Goal: Information Seeking & Learning: Find specific fact

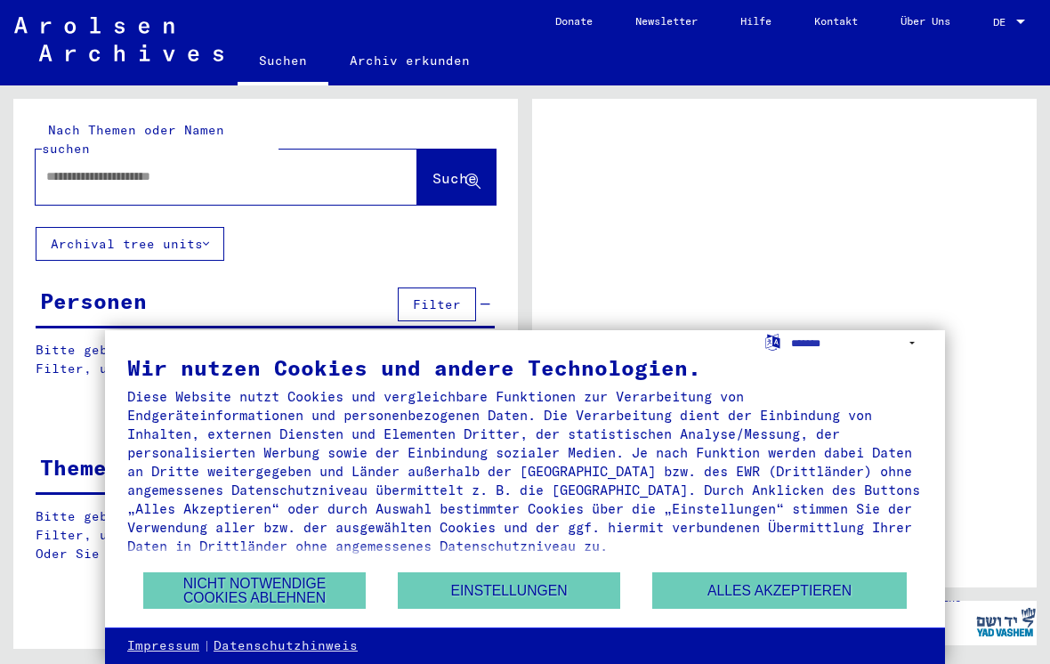
scroll to position [79, 0]
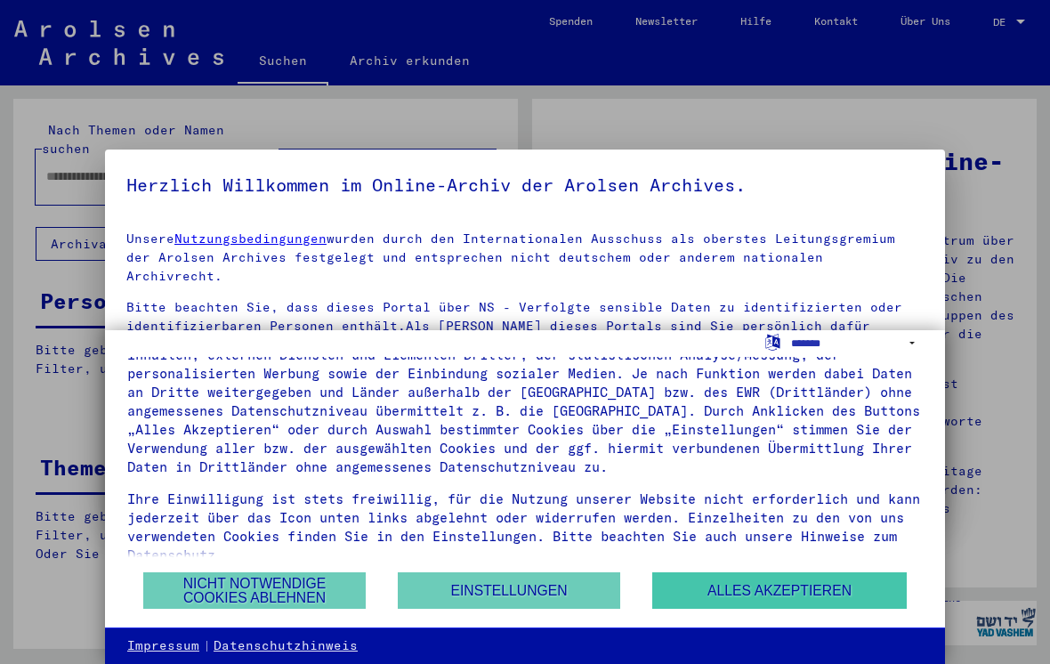
click at [848, 589] on button "Alles akzeptieren" at bounding box center [779, 590] width 254 height 36
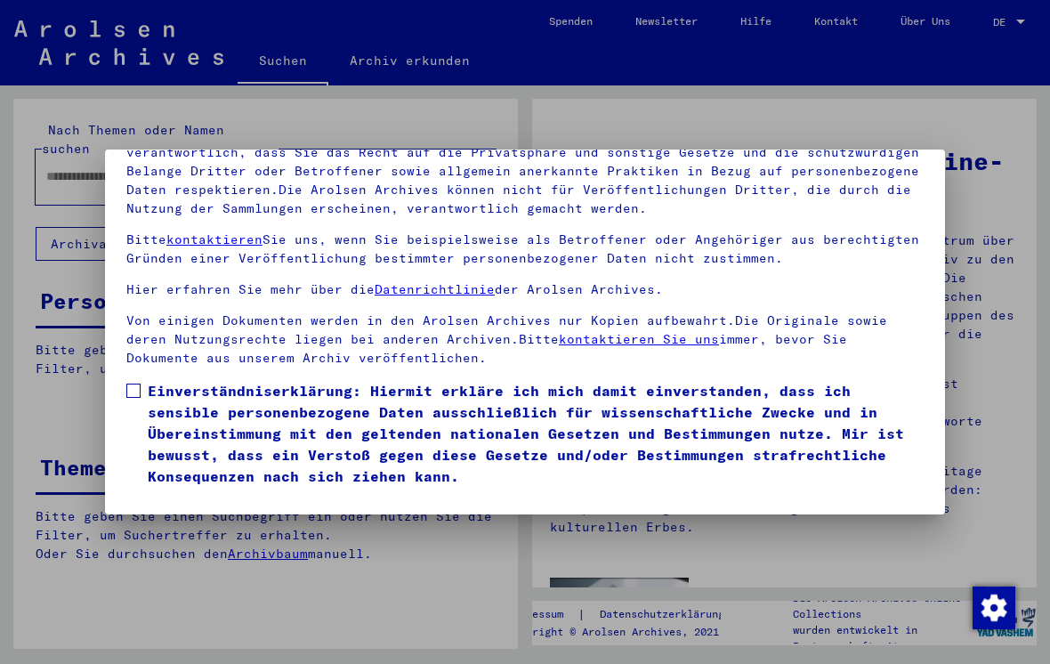
scroll to position [173, 0]
click at [130, 383] on span at bounding box center [133, 390] width 14 height 14
click at [185, 496] on button "Ich stimme zu" at bounding box center [193, 513] width 134 height 34
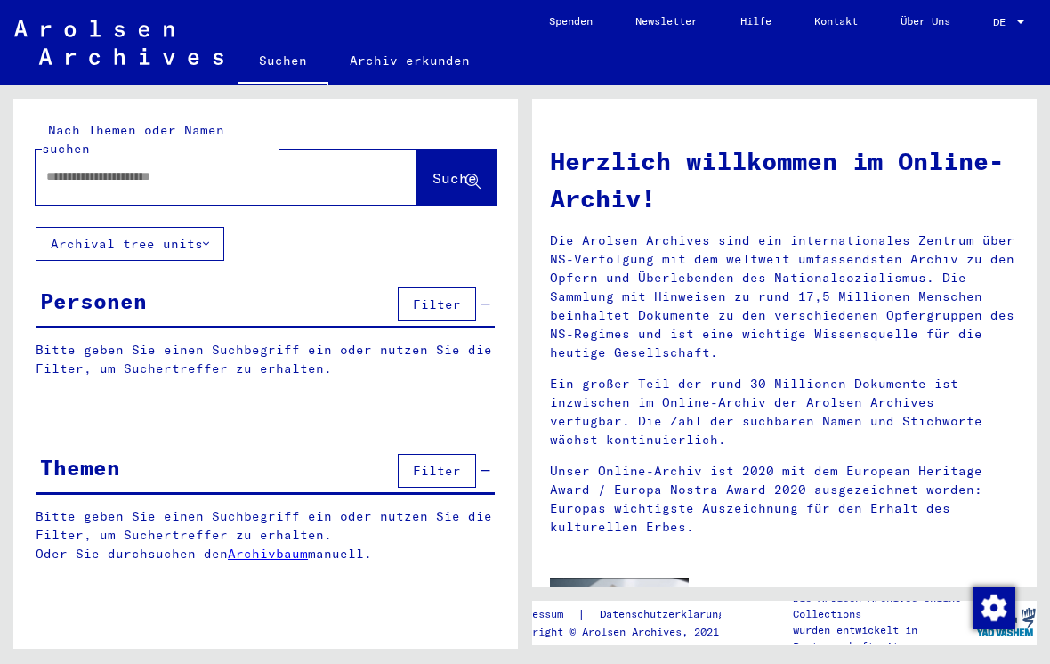
click at [119, 167] on input "text" at bounding box center [205, 176] width 318 height 19
type input "**********"
click at [440, 169] on span "Suche" at bounding box center [454, 178] width 44 height 18
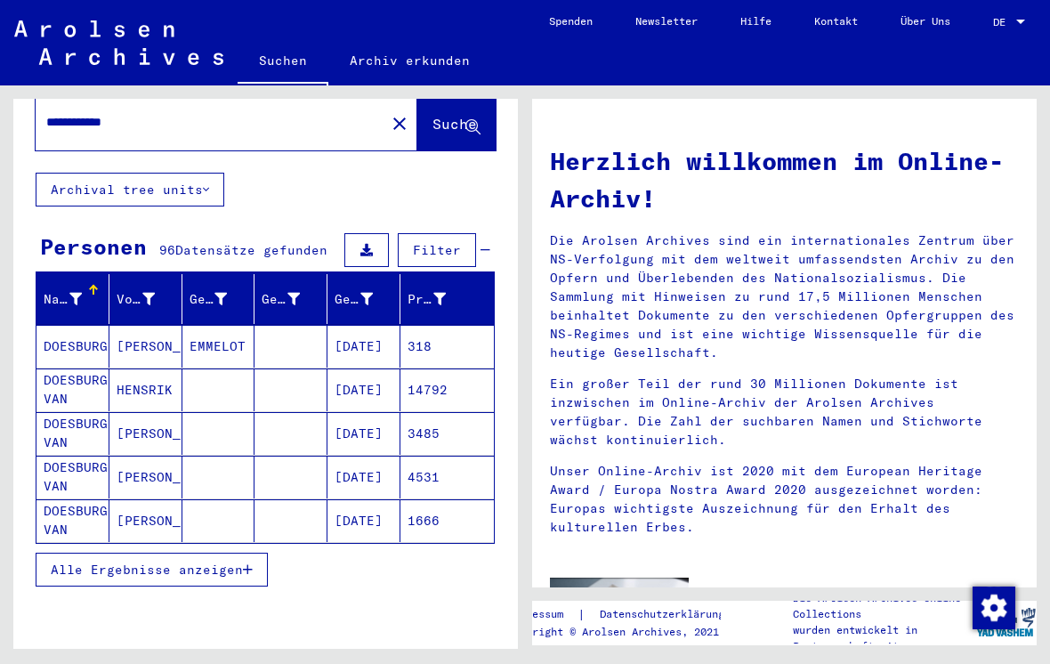
scroll to position [56, 0]
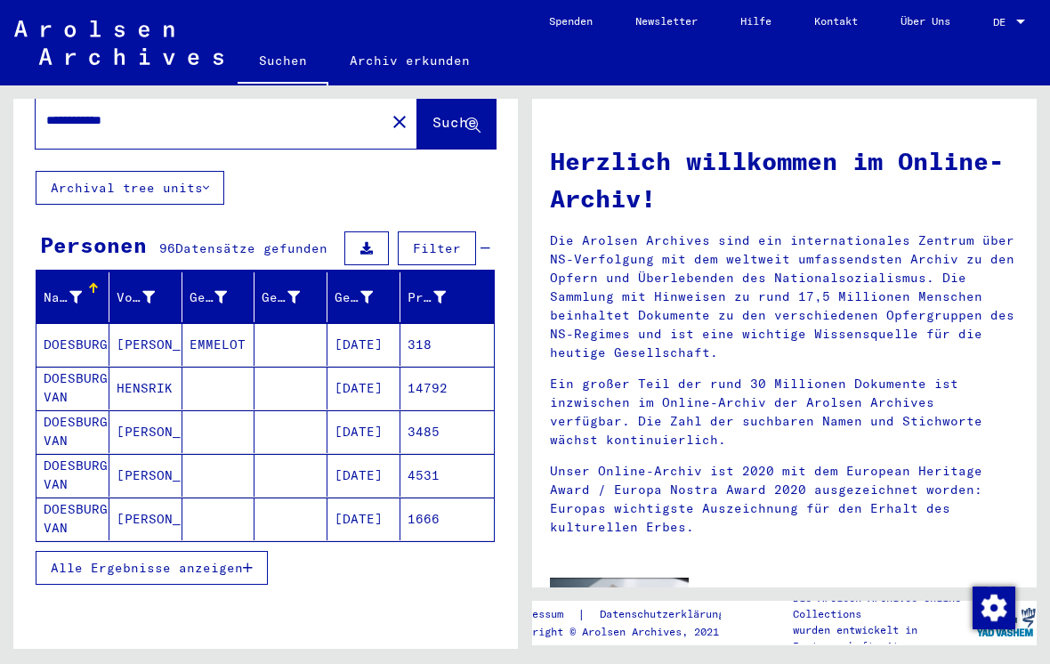
click at [70, 500] on mat-cell "DOESBURG VAN" at bounding box center [72, 518] width 73 height 43
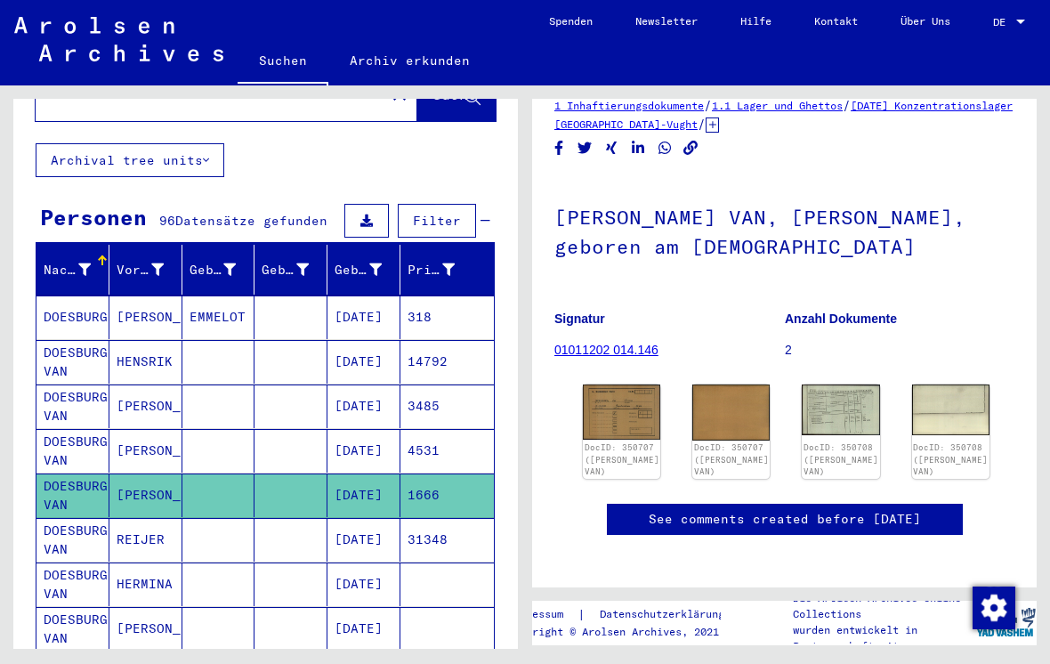
scroll to position [14, 0]
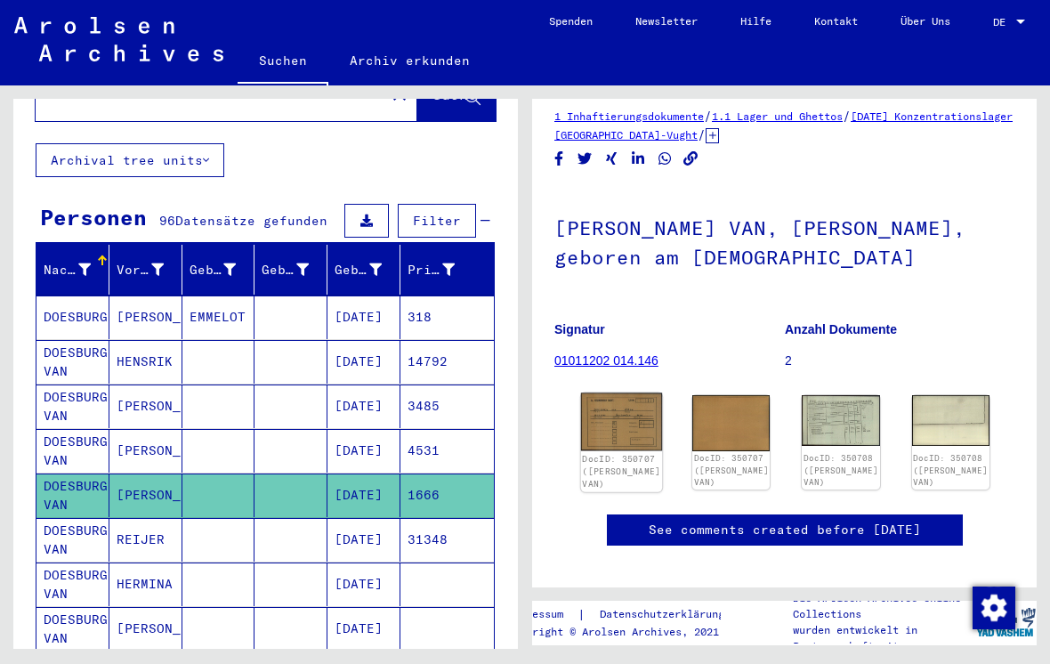
click at [611, 420] on img at bounding box center [622, 422] width 82 height 58
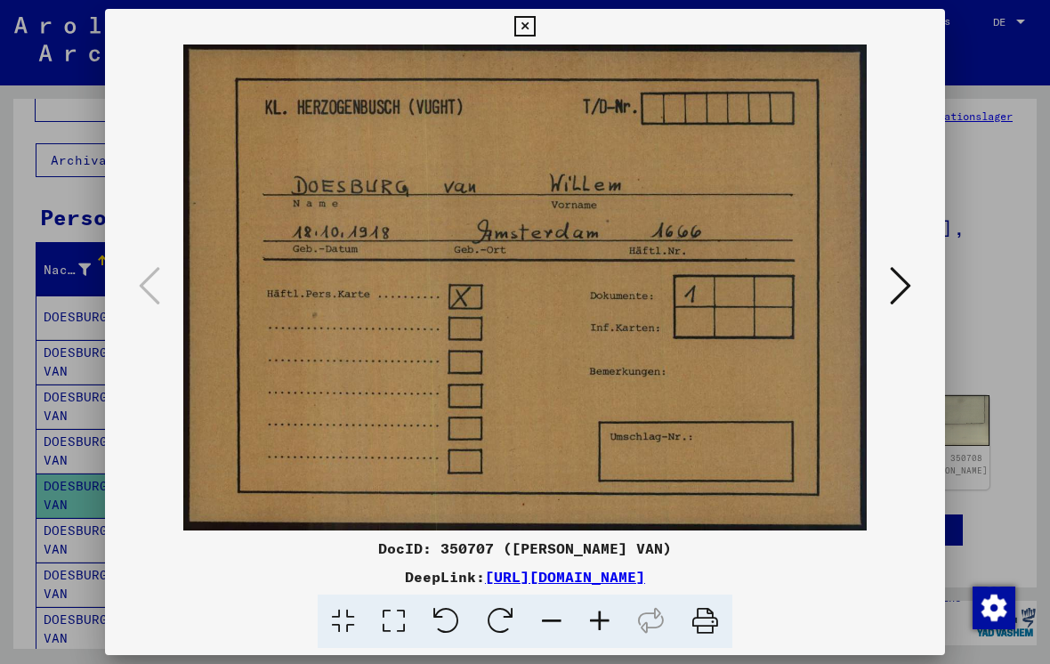
click at [905, 290] on icon at bounding box center [900, 285] width 21 height 43
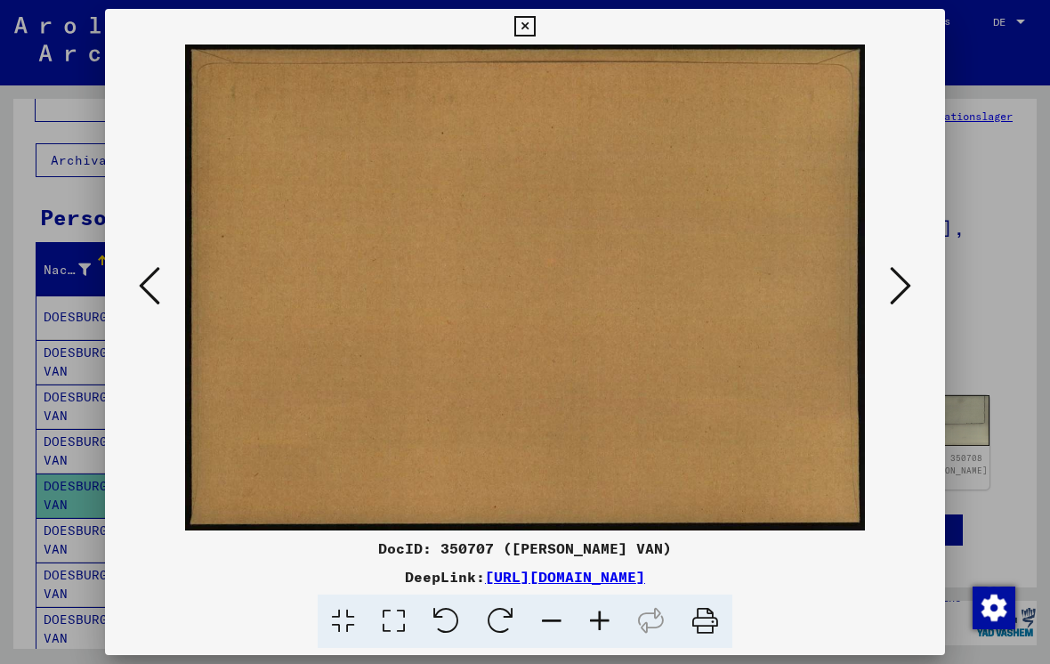
click at [901, 290] on icon at bounding box center [900, 285] width 21 height 43
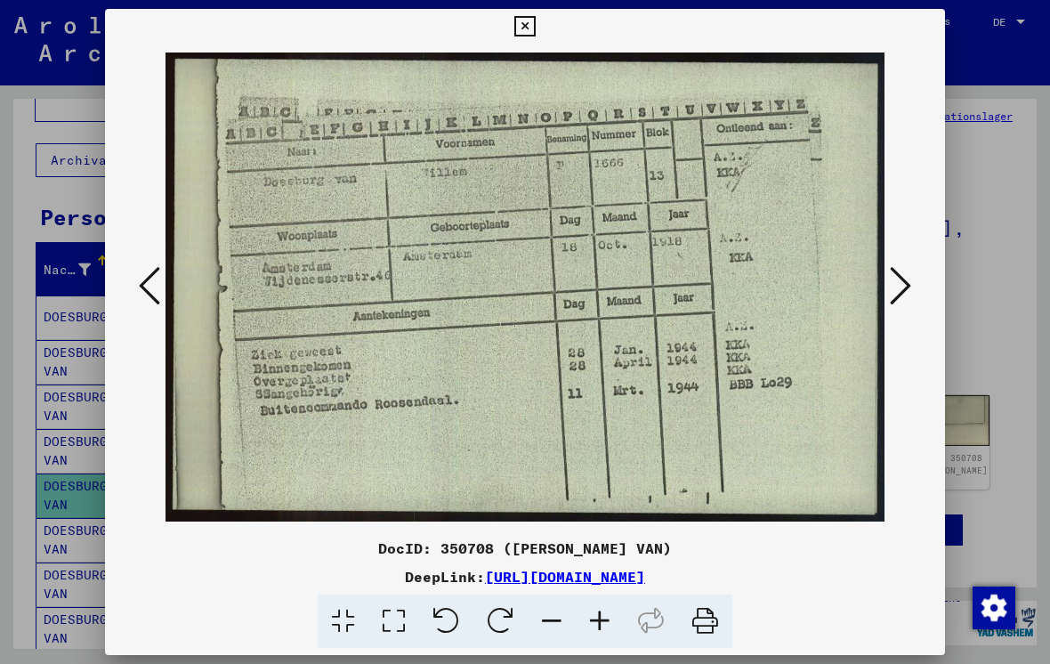
click at [905, 286] on icon at bounding box center [900, 285] width 21 height 43
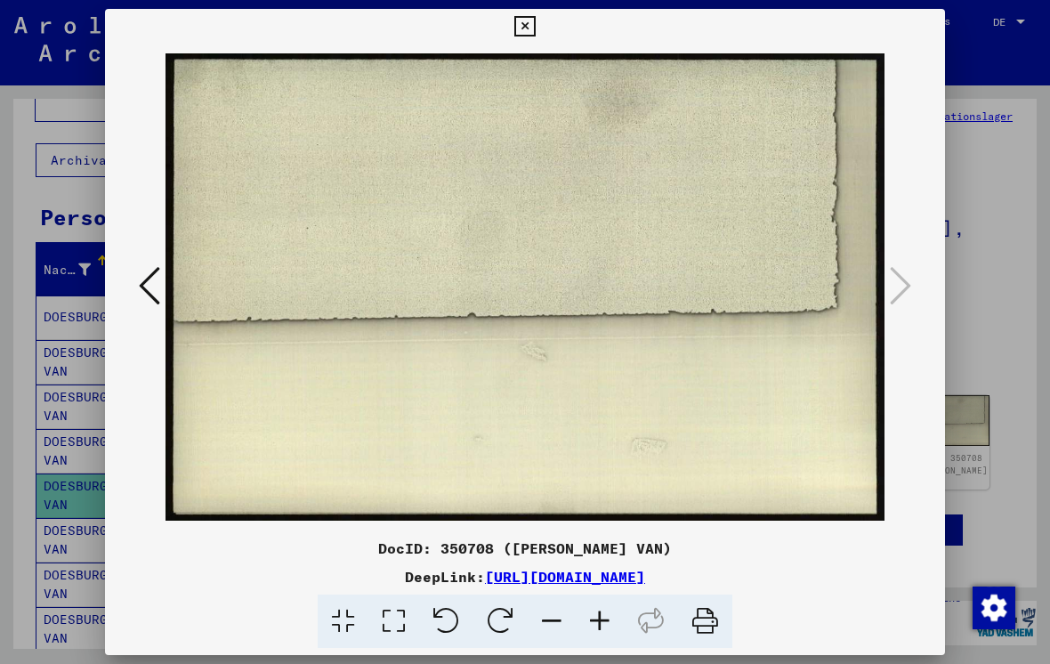
click at [137, 280] on button at bounding box center [149, 287] width 32 height 51
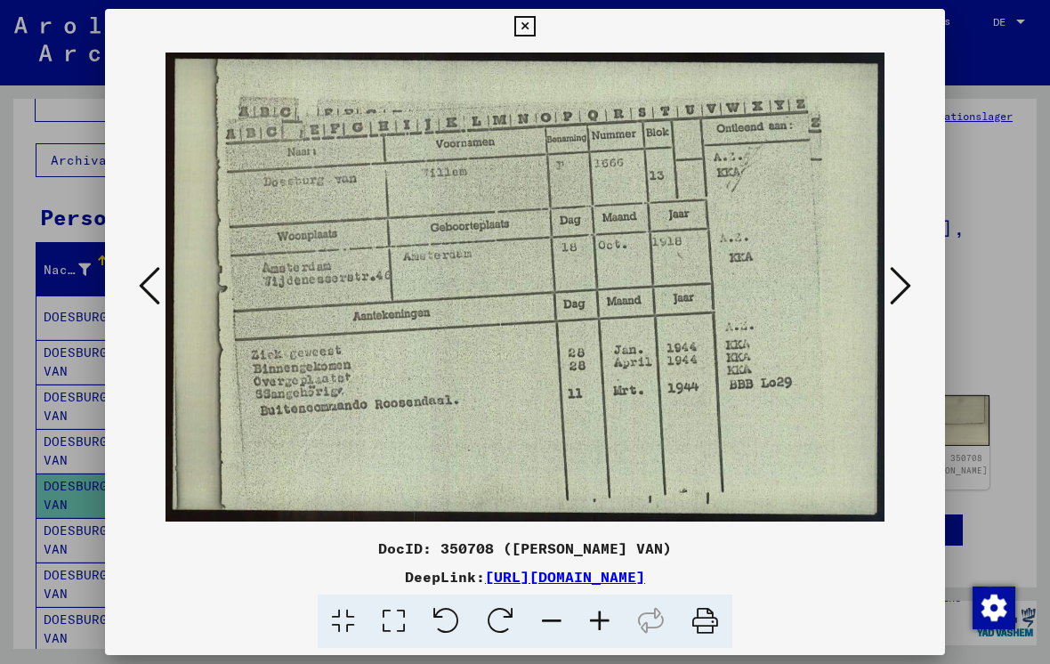
click at [144, 279] on icon at bounding box center [149, 285] width 21 height 43
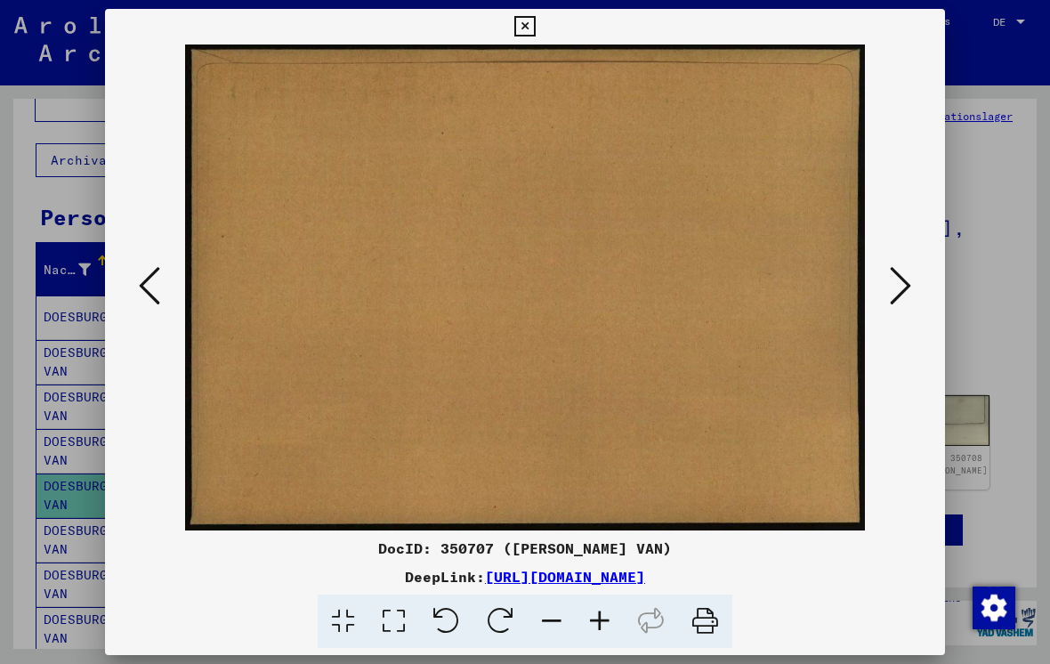
click at [139, 275] on icon at bounding box center [149, 285] width 21 height 43
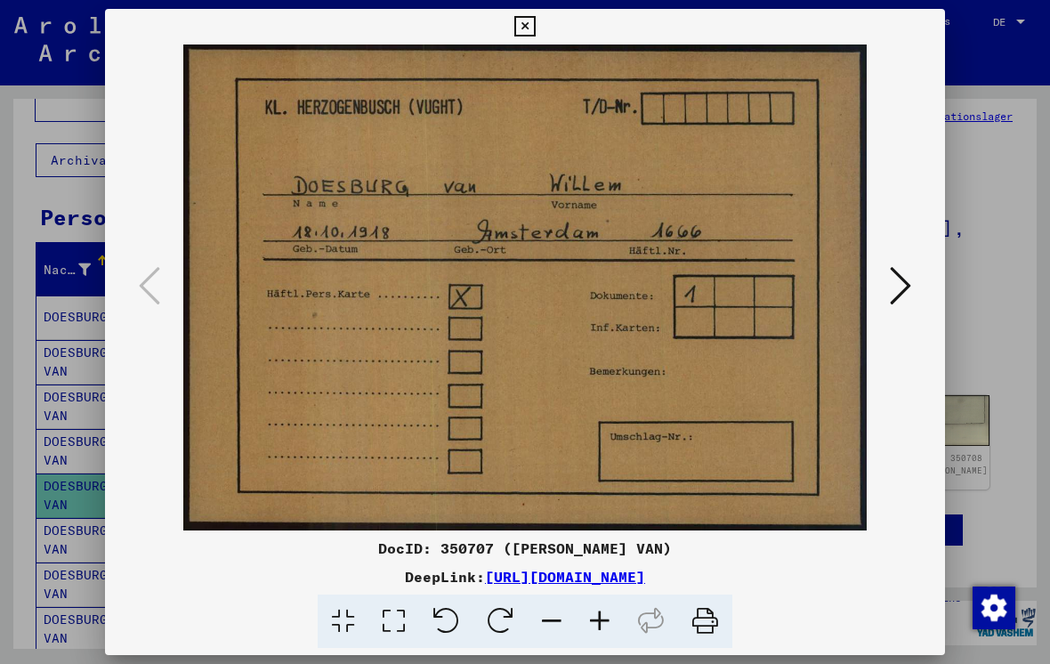
click at [535, 33] on icon at bounding box center [524, 26] width 20 height 21
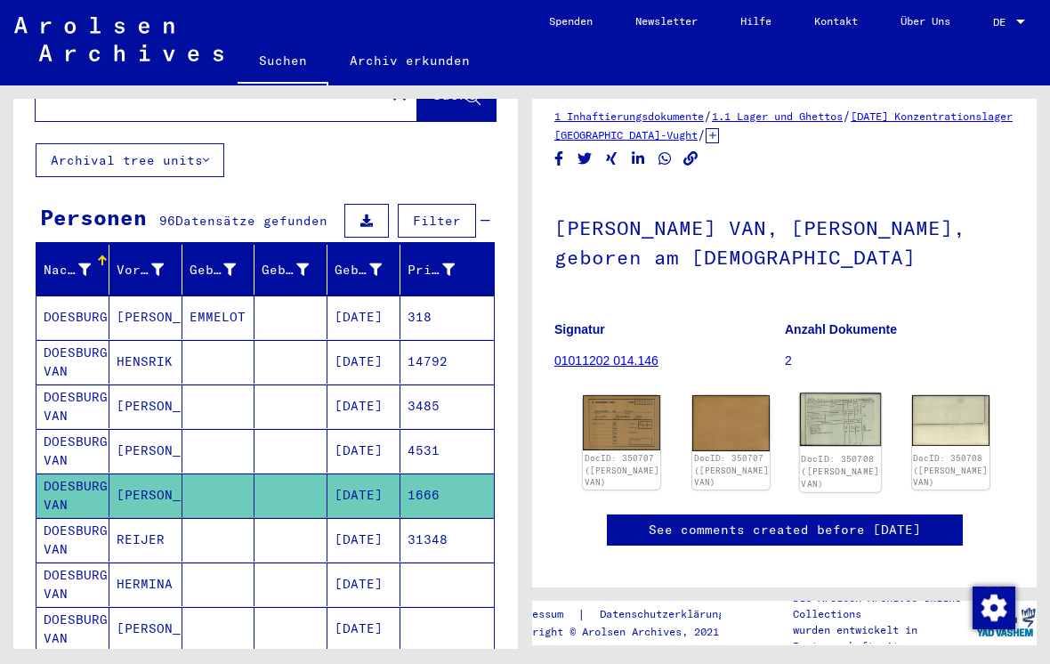
click at [820, 415] on img at bounding box center [841, 419] width 82 height 53
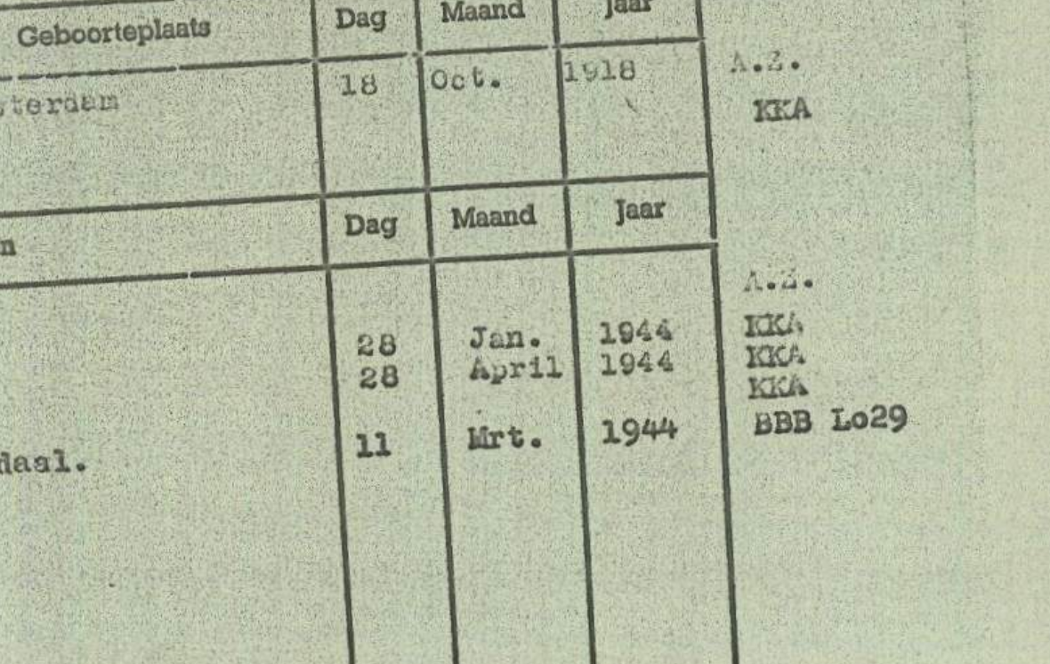
scroll to position [0, 0]
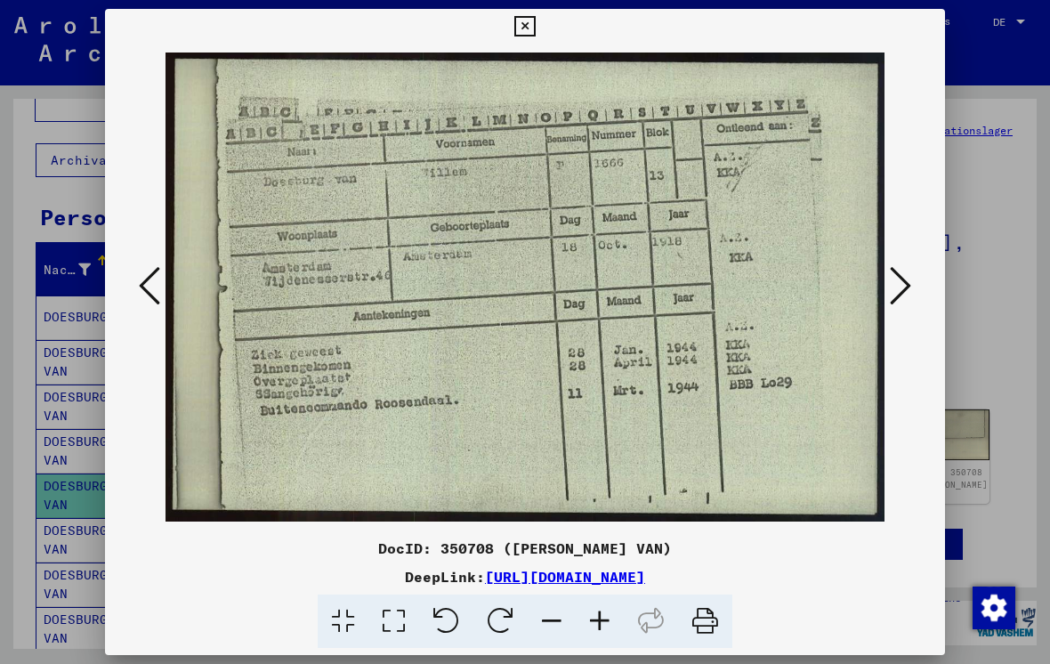
click at [540, 20] on button at bounding box center [524, 27] width 31 height 36
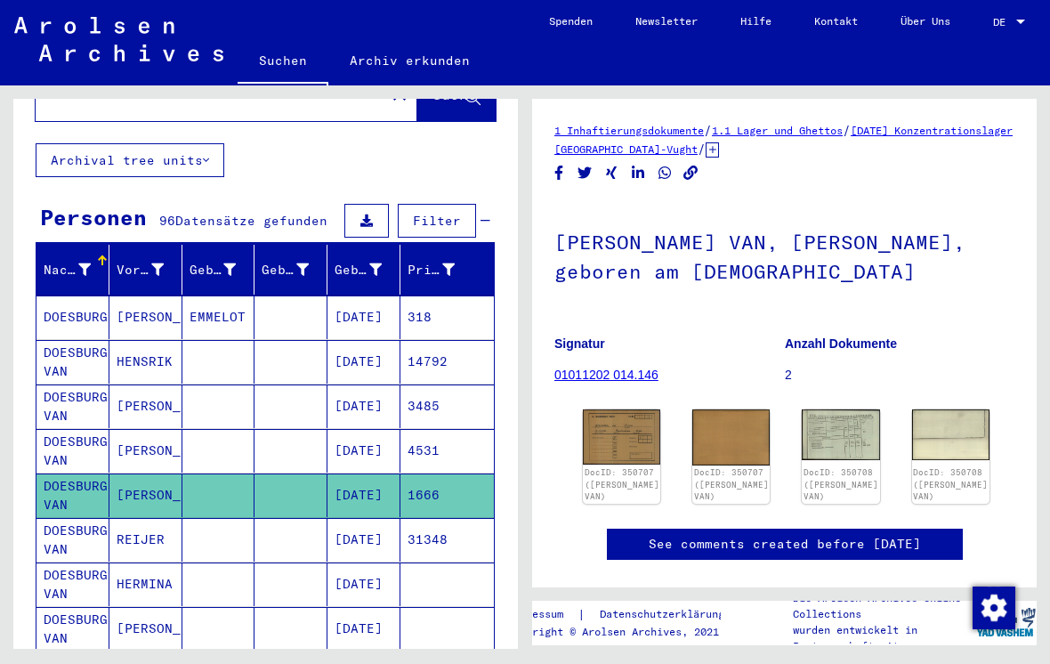
click at [708, 535] on link "See comments created before [DATE]" at bounding box center [785, 544] width 272 height 19
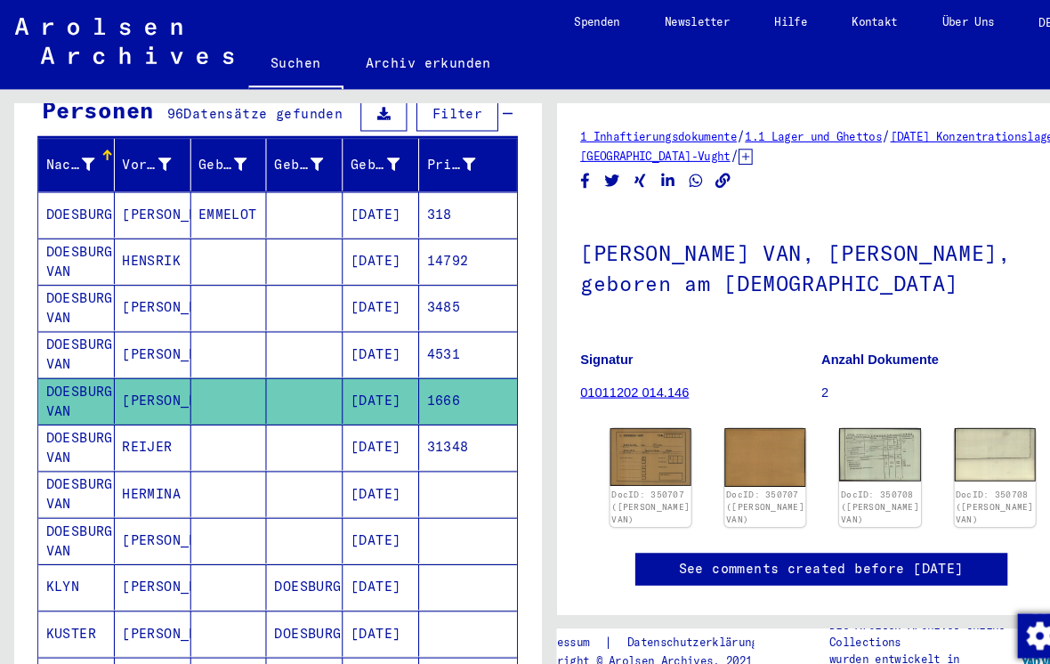
scroll to position [198, 0]
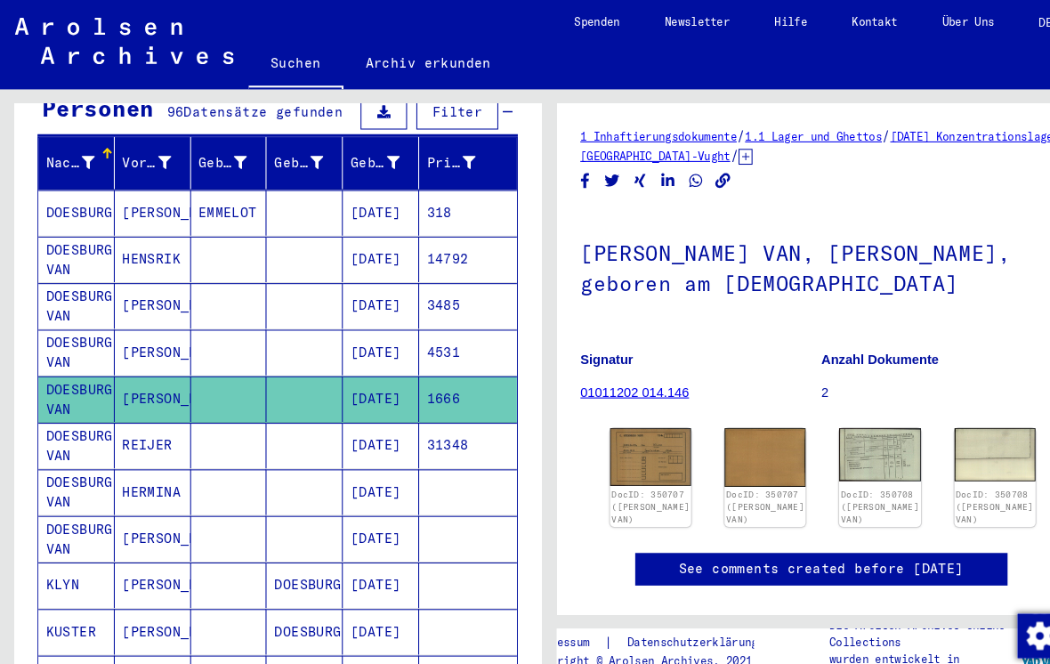
click at [356, 315] on mat-cell "[DATE]" at bounding box center [363, 337] width 73 height 44
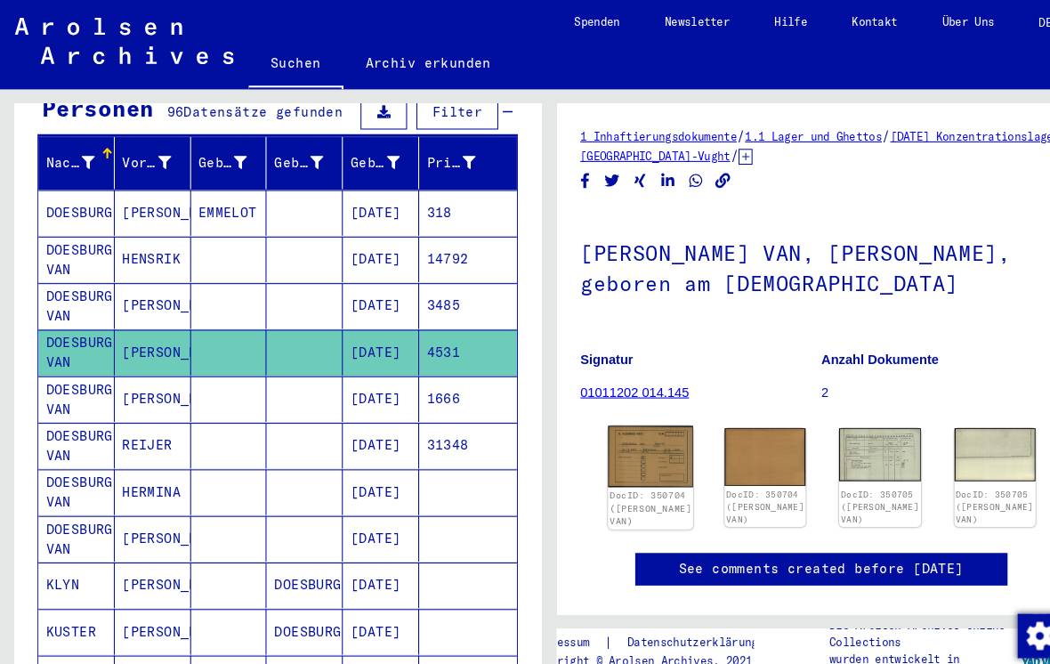
click at [608, 429] on img at bounding box center [622, 436] width 82 height 59
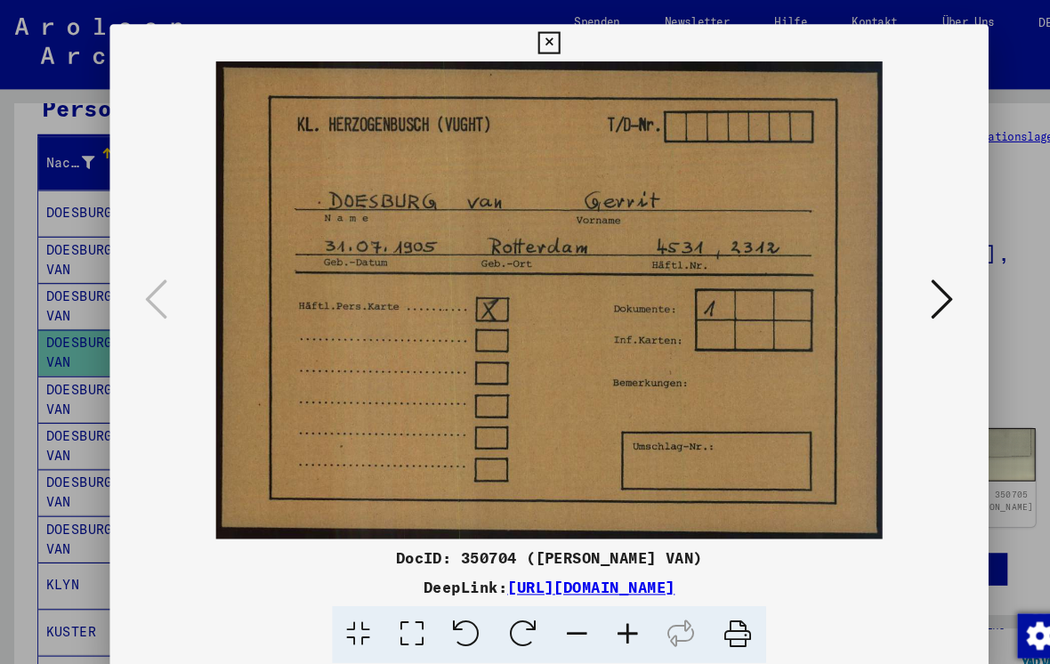
click at [905, 283] on icon at bounding box center [900, 285] width 21 height 43
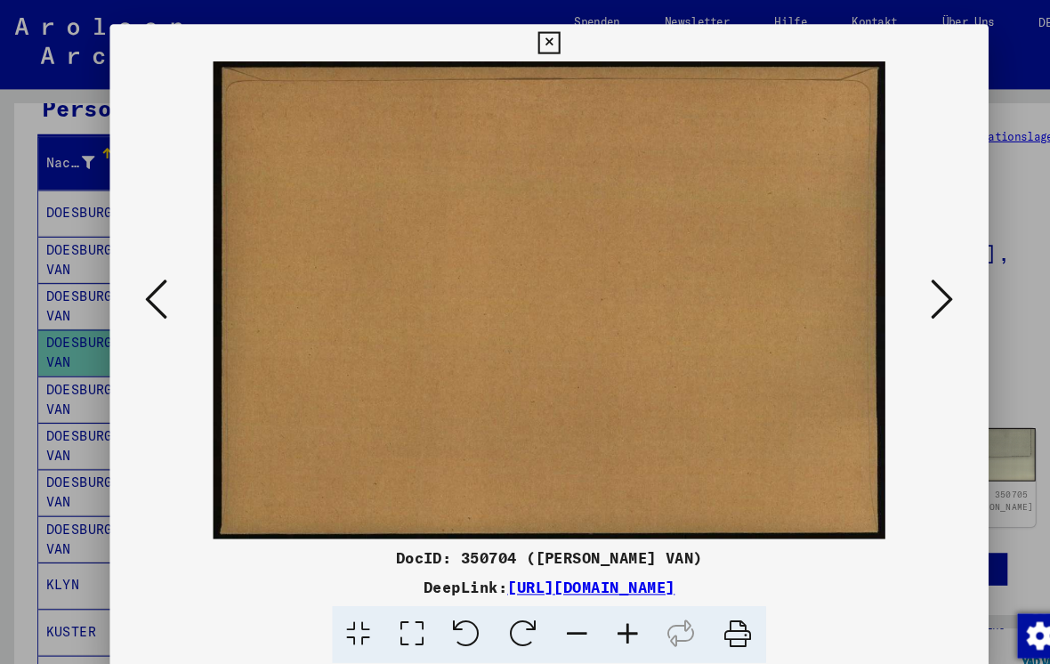
click at [904, 288] on icon at bounding box center [900, 285] width 21 height 43
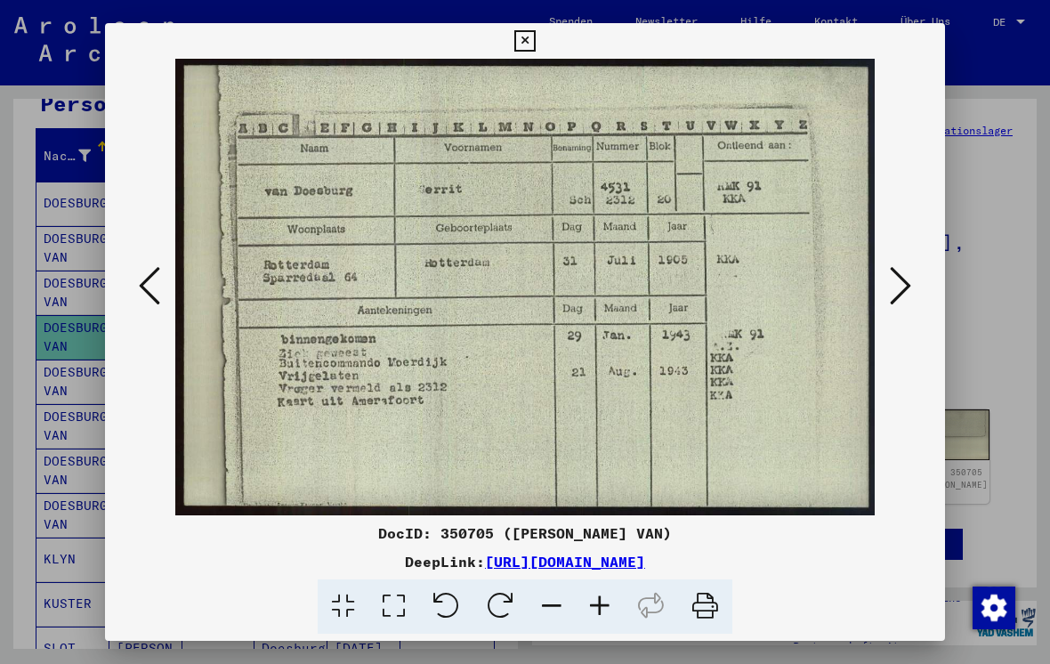
click at [895, 278] on icon at bounding box center [900, 285] width 21 height 43
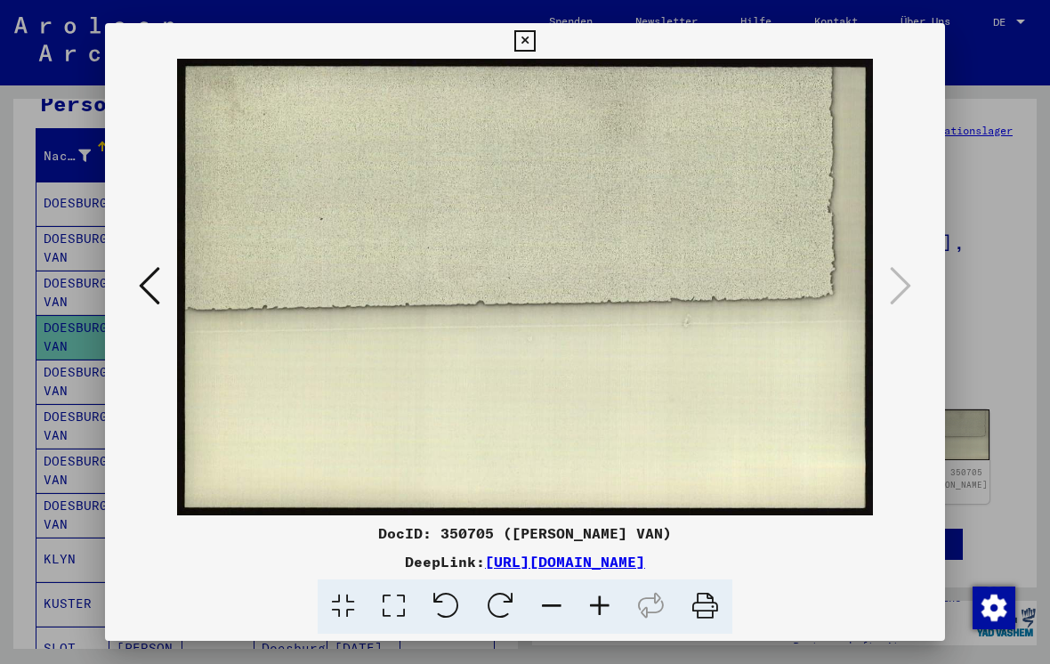
click at [149, 274] on icon at bounding box center [149, 285] width 21 height 43
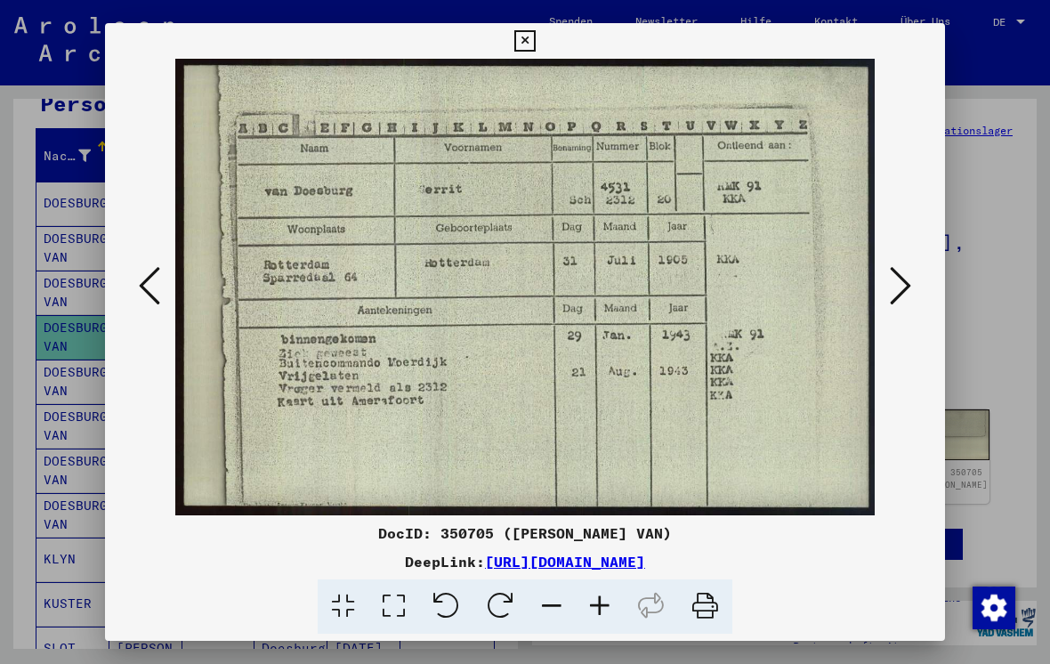
click at [141, 287] on icon at bounding box center [149, 285] width 21 height 43
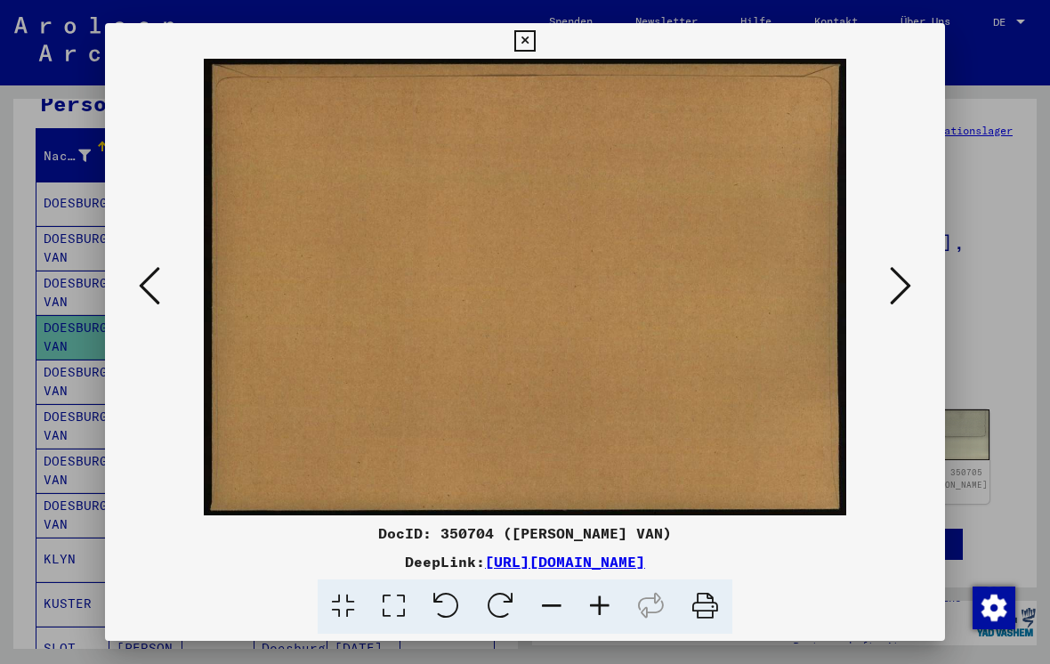
click at [147, 278] on icon at bounding box center [149, 285] width 21 height 43
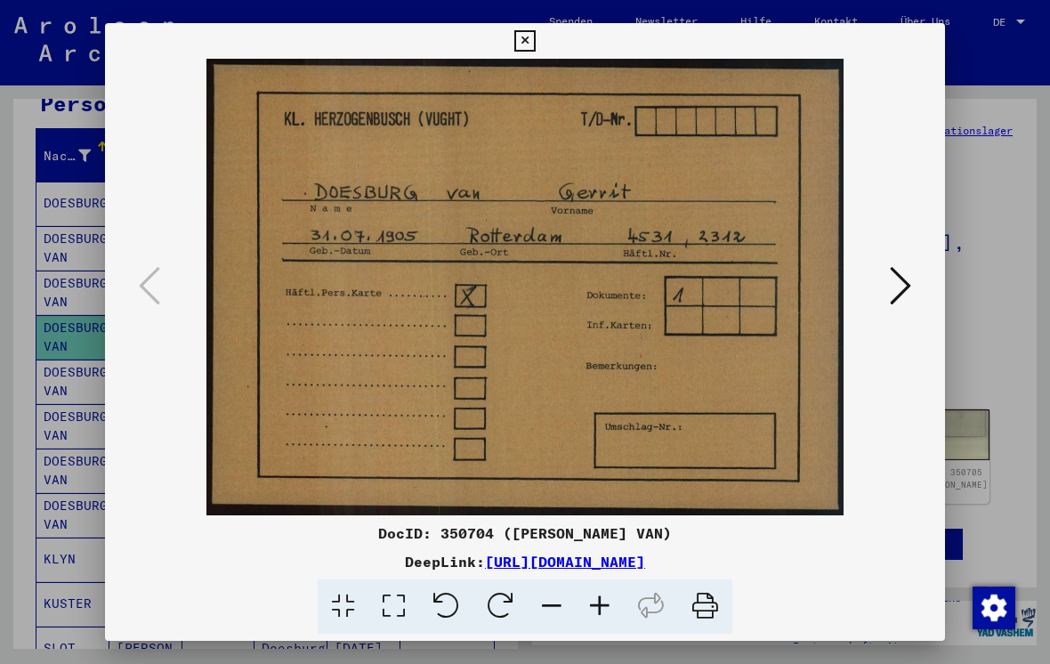
click at [20, 213] on div at bounding box center [525, 332] width 1050 height 664
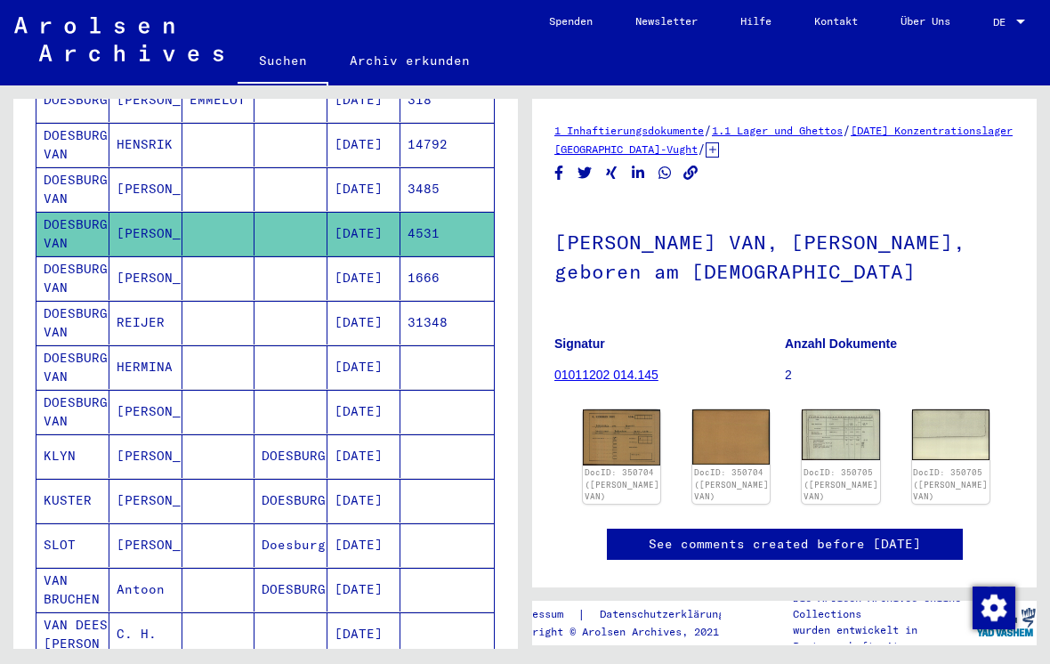
scroll to position [313, 0]
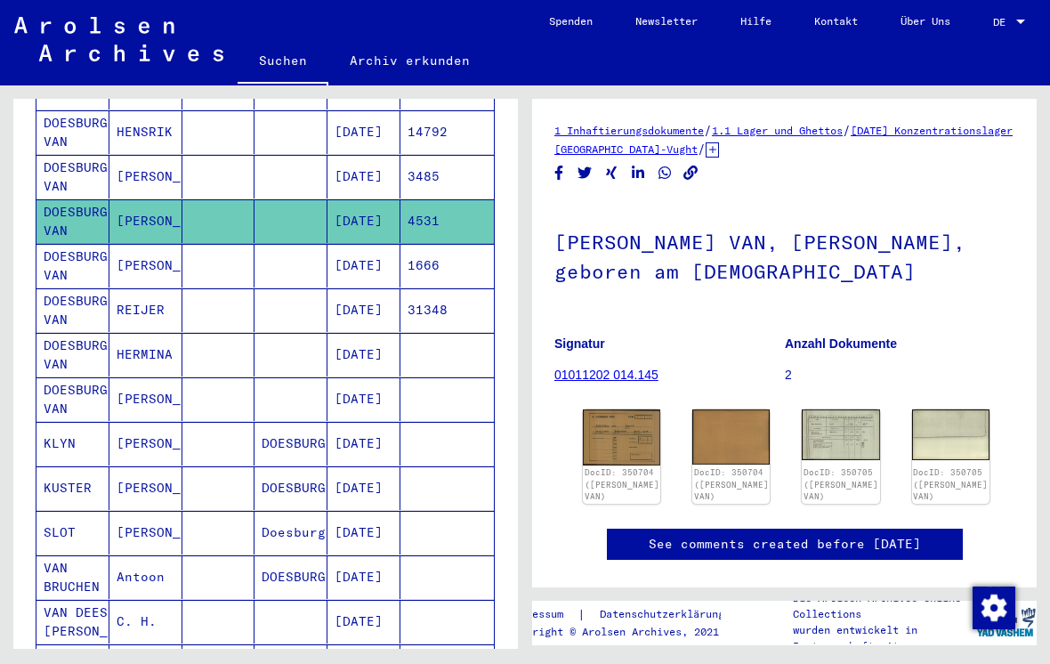
click at [69, 288] on mat-cell "DOESBURG VAN" at bounding box center [72, 310] width 73 height 44
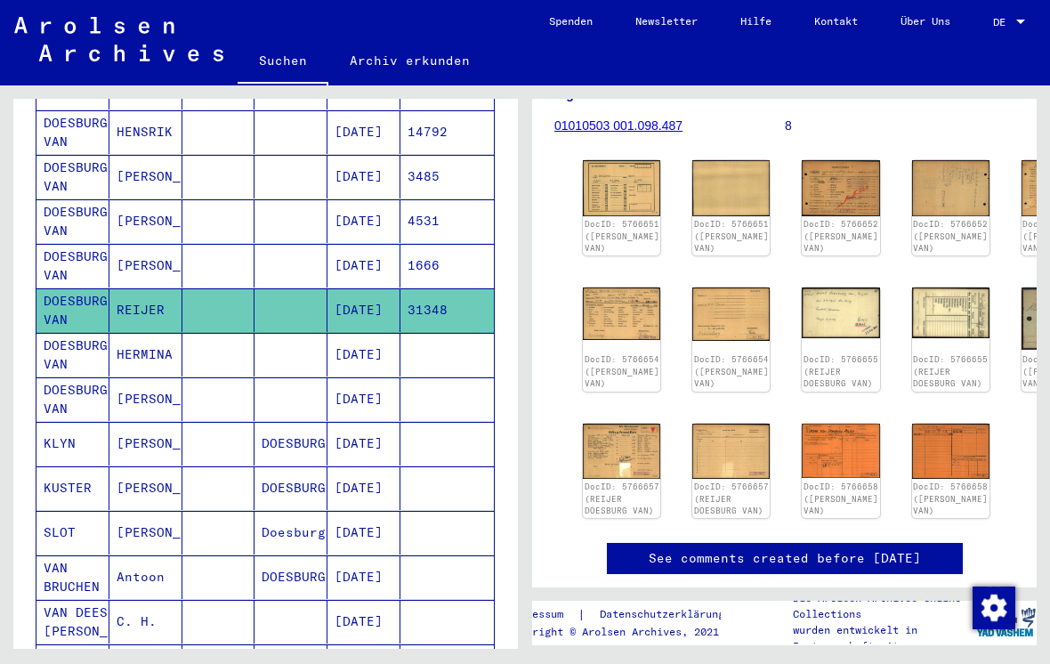
scroll to position [254, 0]
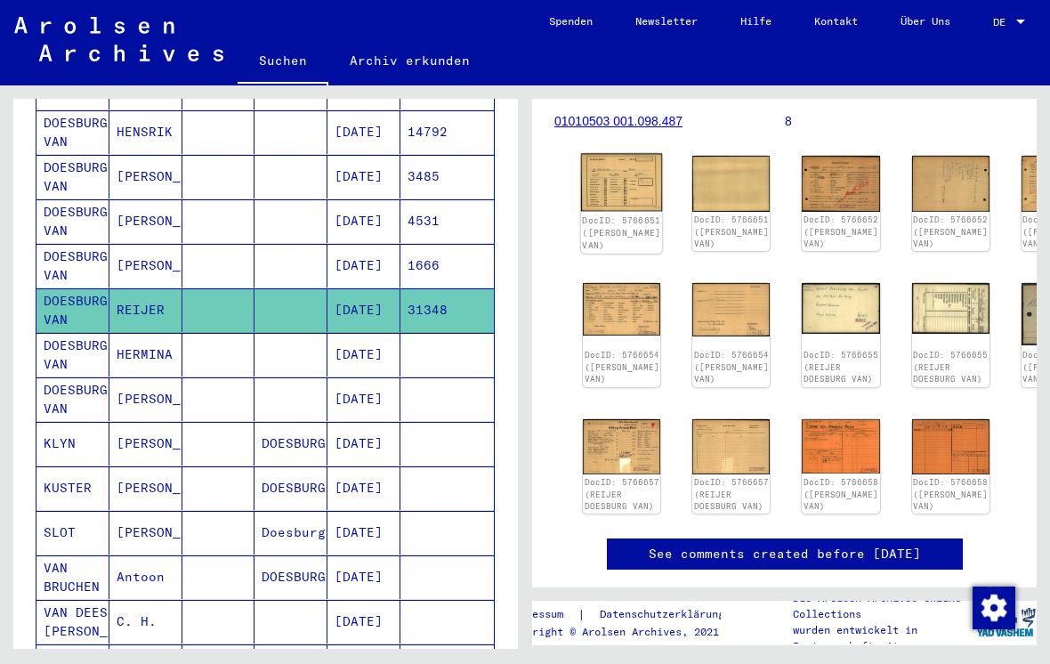
click at [607, 164] on img at bounding box center [622, 183] width 82 height 58
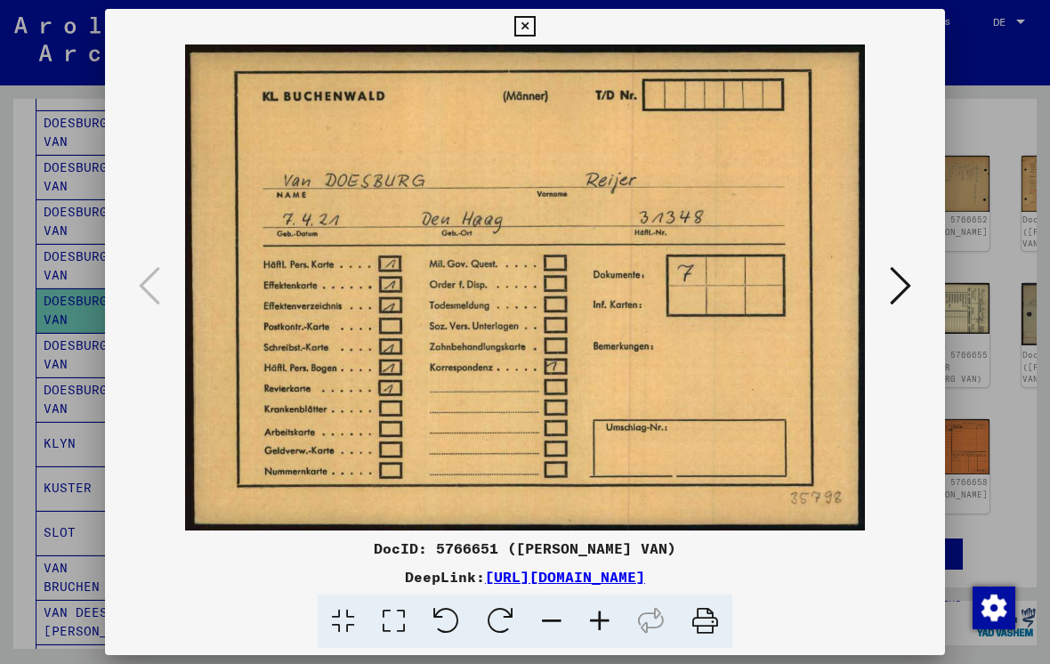
click at [899, 303] on icon at bounding box center [900, 285] width 21 height 43
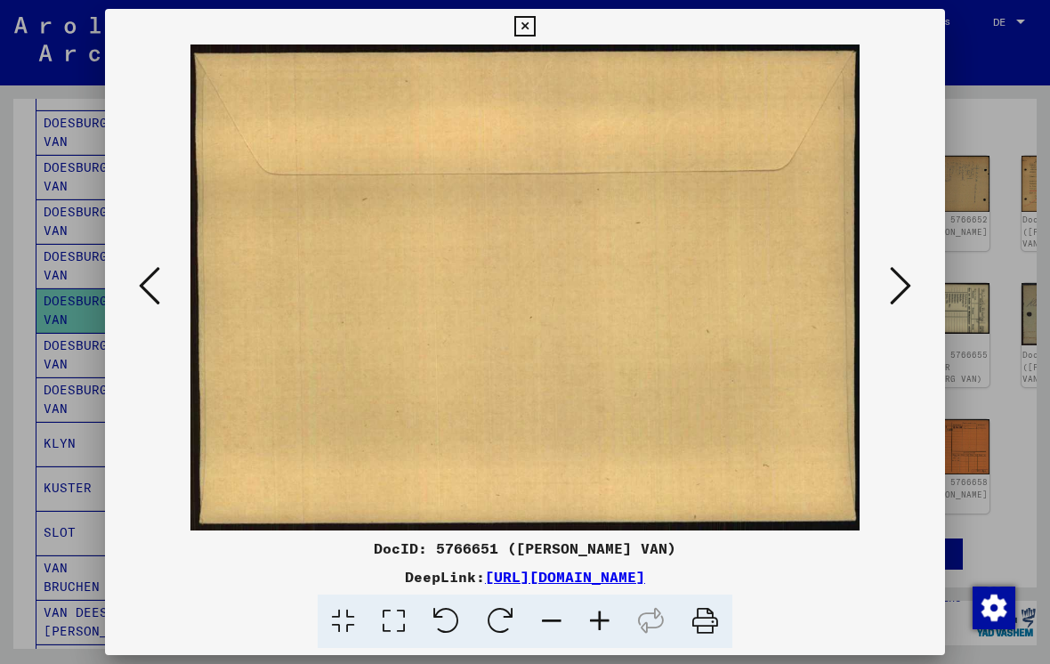
click at [902, 298] on icon at bounding box center [900, 285] width 21 height 43
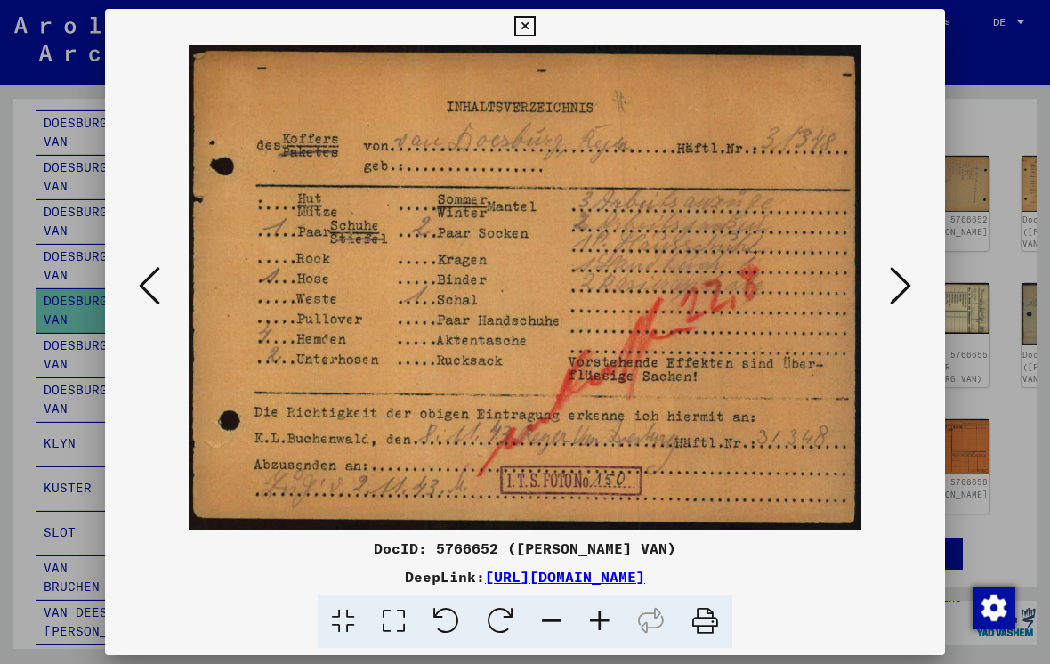
click at [899, 294] on icon at bounding box center [900, 285] width 21 height 43
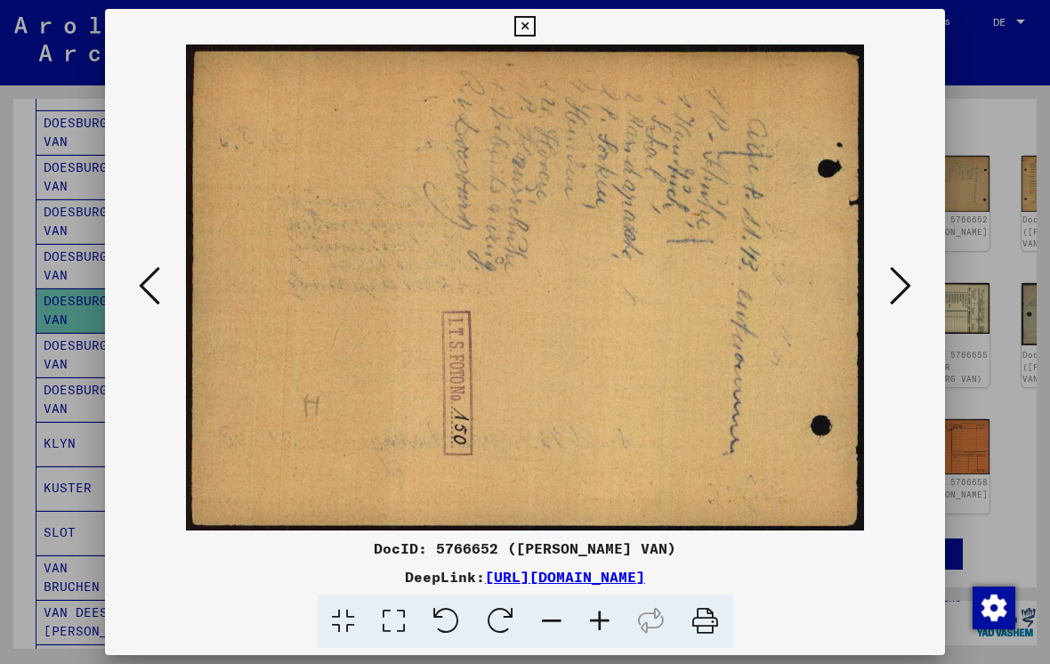
click at [893, 290] on icon at bounding box center [900, 285] width 21 height 43
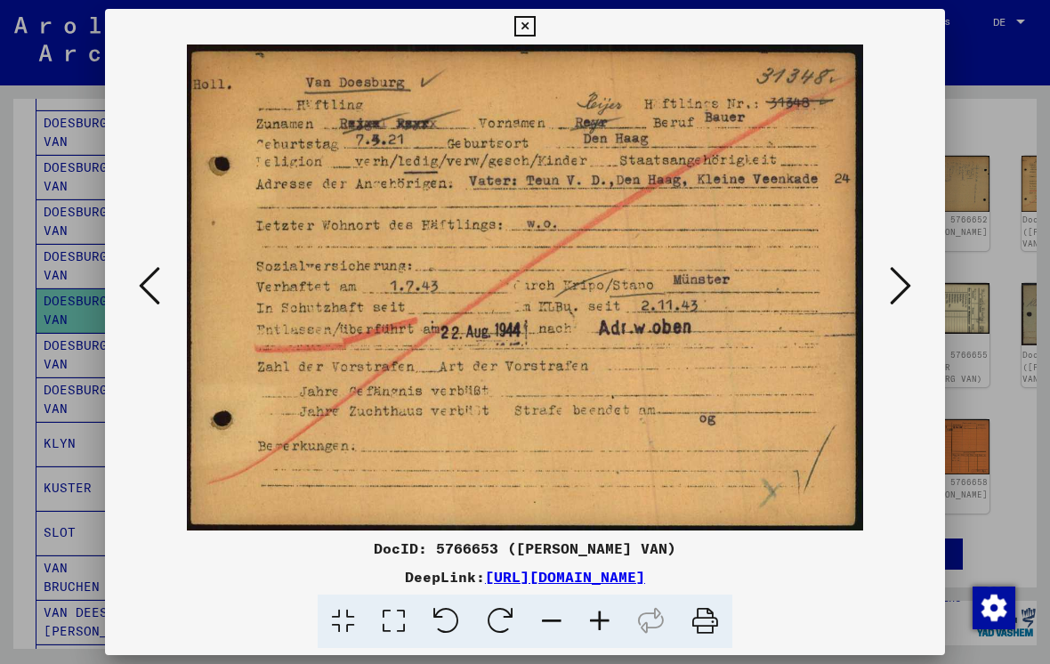
click at [899, 286] on icon at bounding box center [900, 285] width 21 height 43
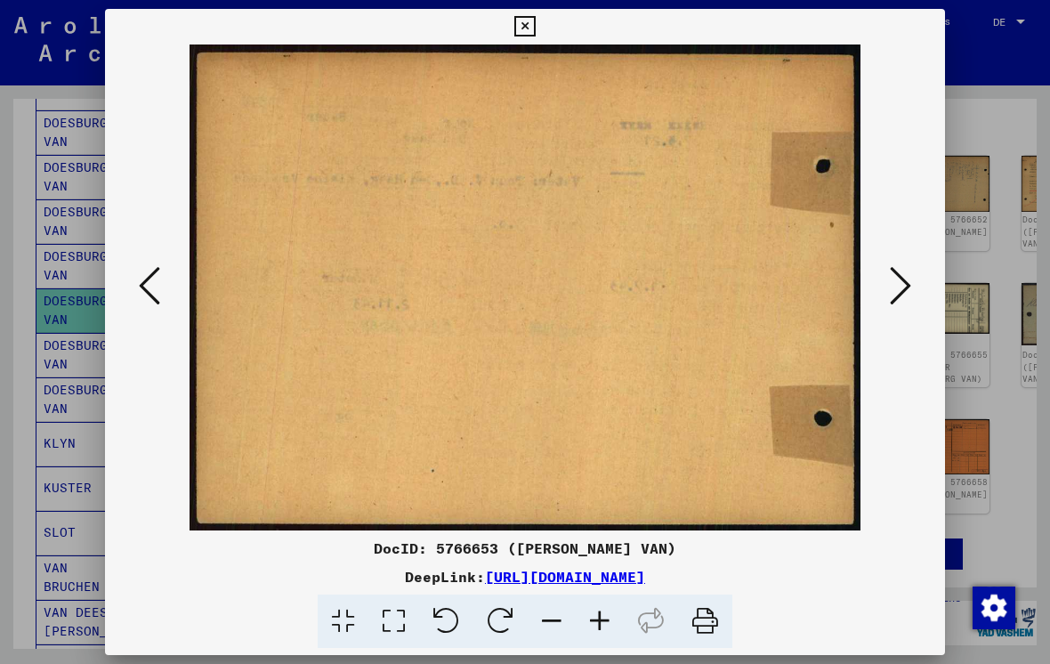
click at [897, 294] on icon at bounding box center [900, 285] width 21 height 43
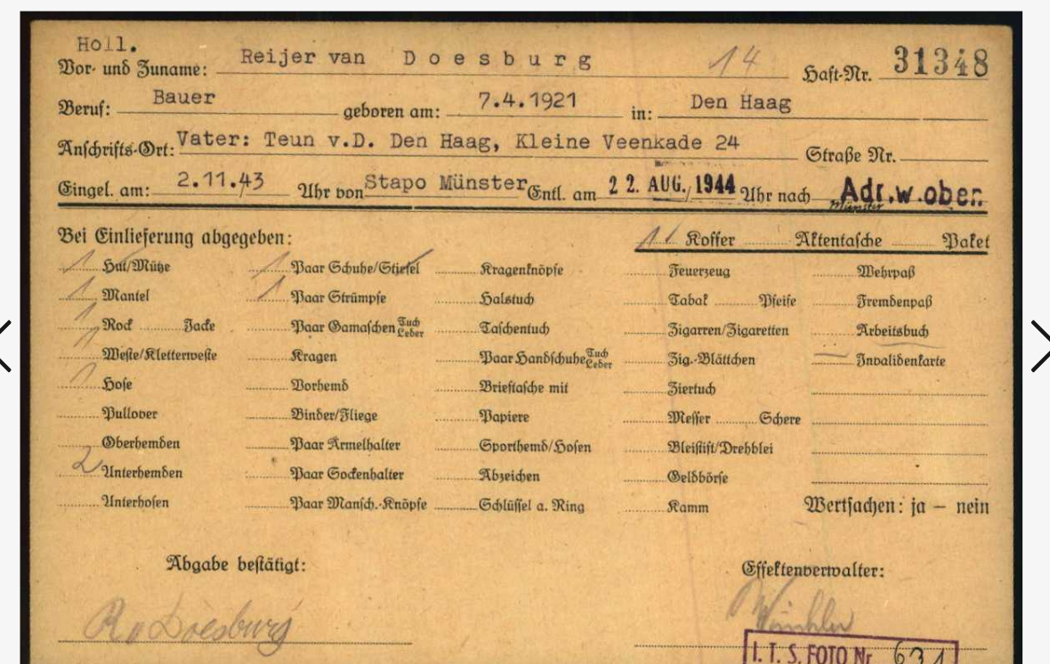
click at [890, 264] on icon at bounding box center [900, 285] width 21 height 43
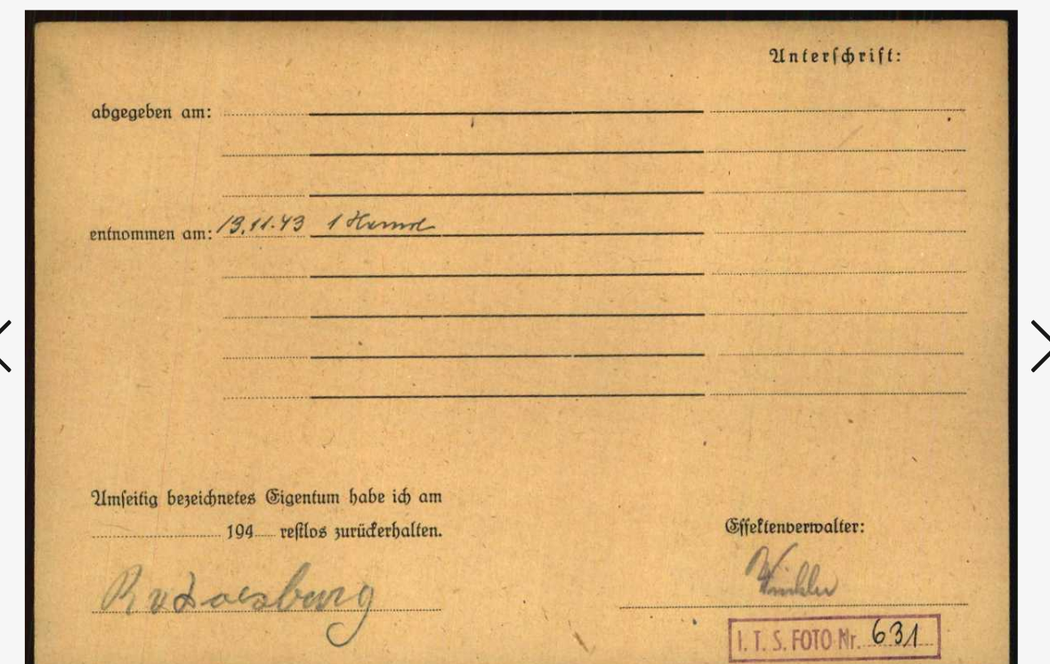
click at [890, 264] on icon at bounding box center [900, 285] width 21 height 43
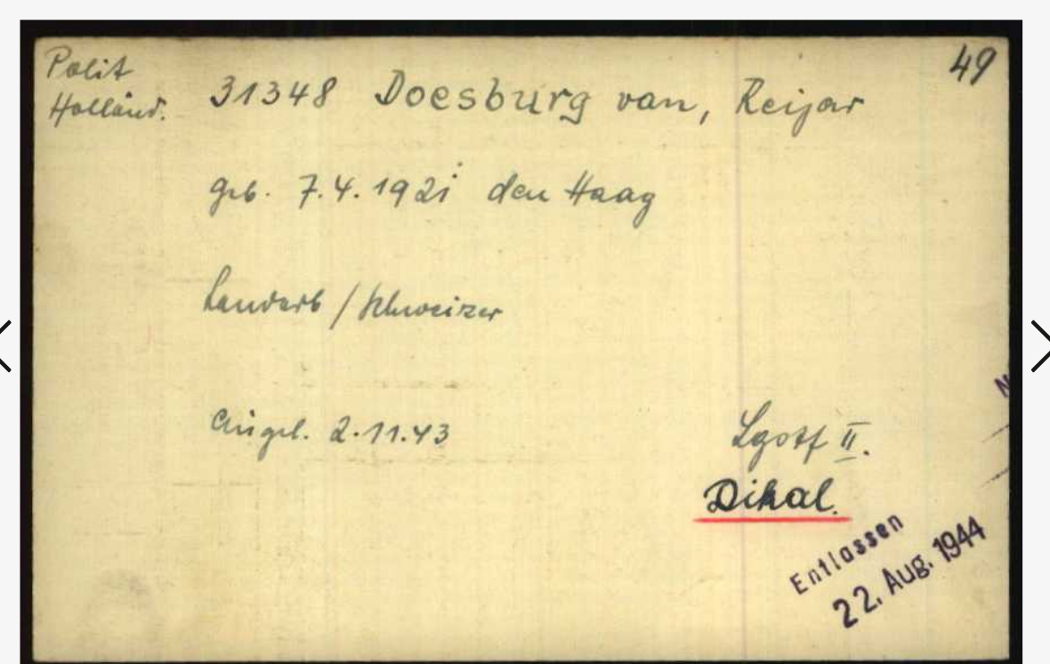
click at [890, 264] on icon at bounding box center [900, 285] width 21 height 43
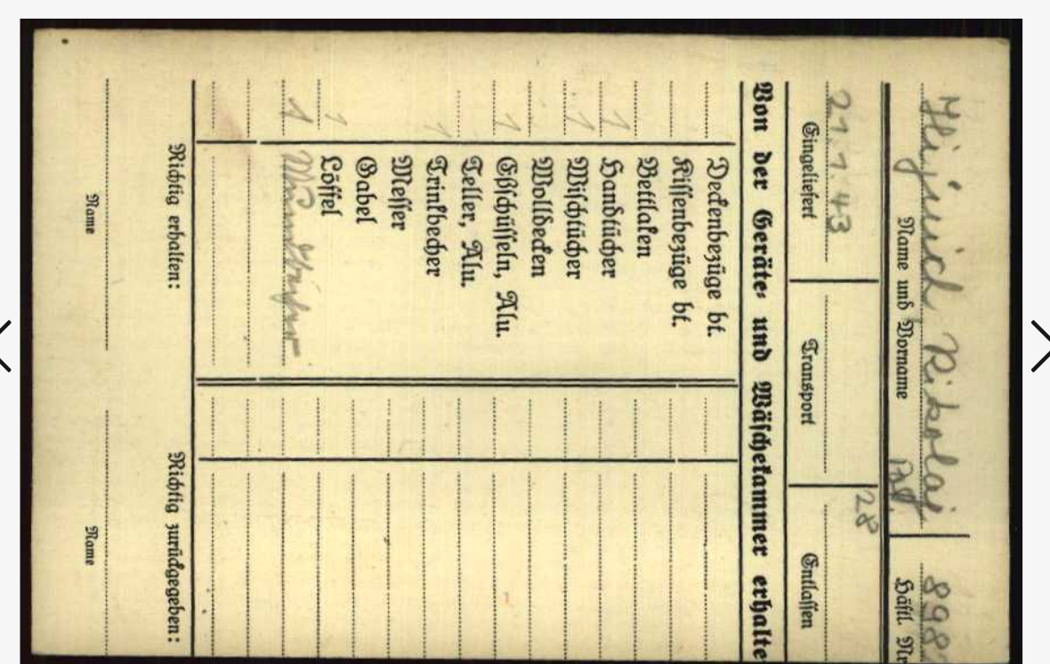
click at [890, 264] on icon at bounding box center [900, 285] width 21 height 43
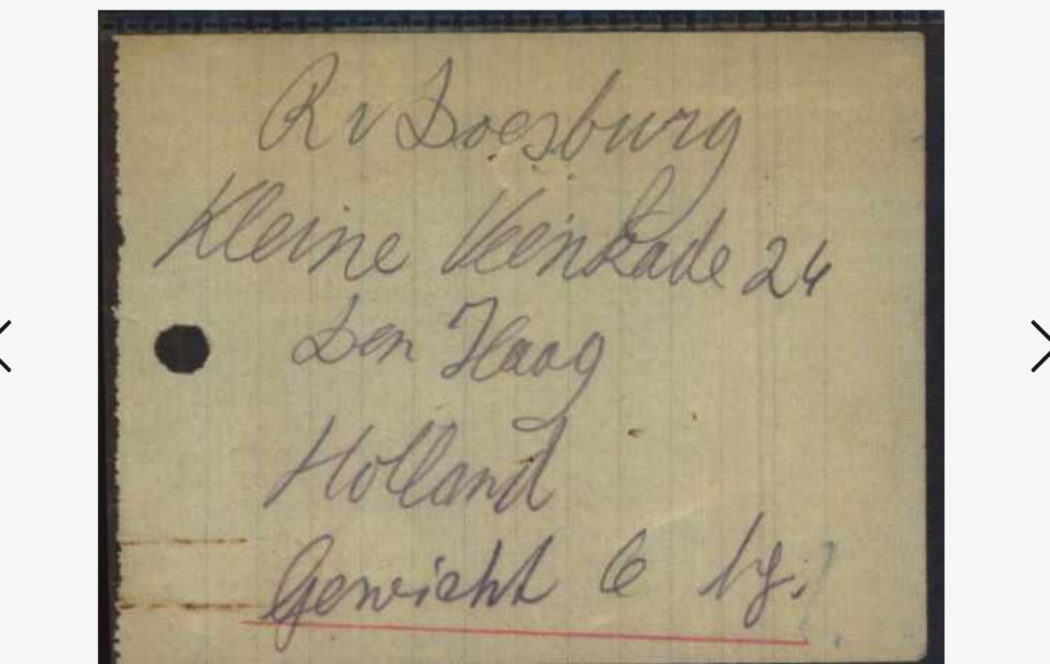
click at [890, 264] on icon at bounding box center [900, 285] width 21 height 43
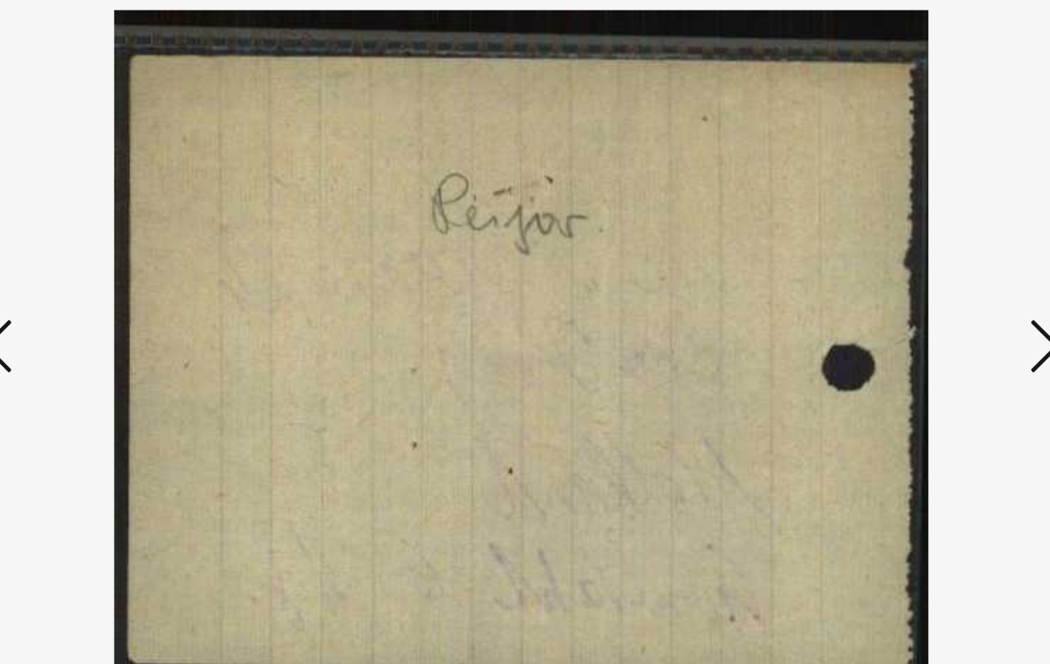
click at [884, 262] on button at bounding box center [900, 287] width 32 height 51
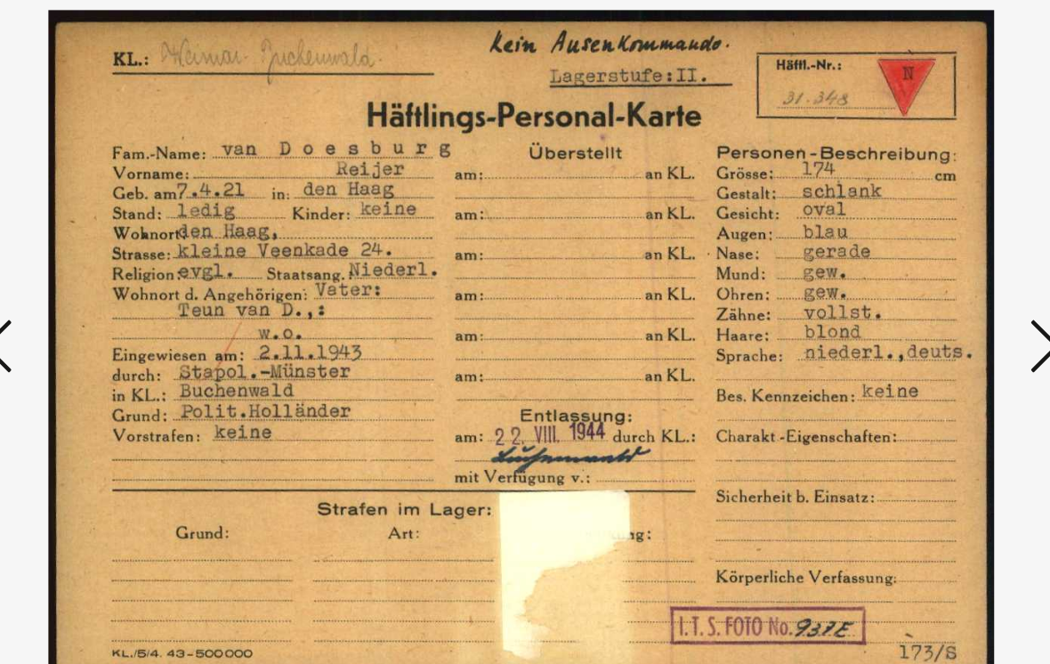
click at [890, 264] on icon at bounding box center [900, 285] width 21 height 43
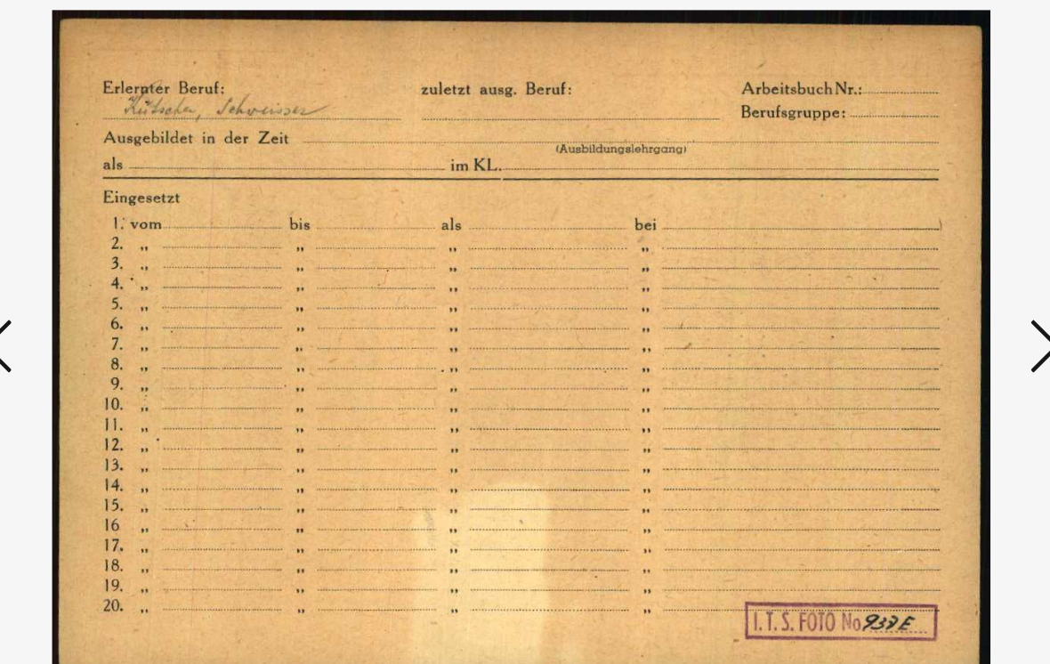
click at [890, 264] on icon at bounding box center [900, 285] width 21 height 43
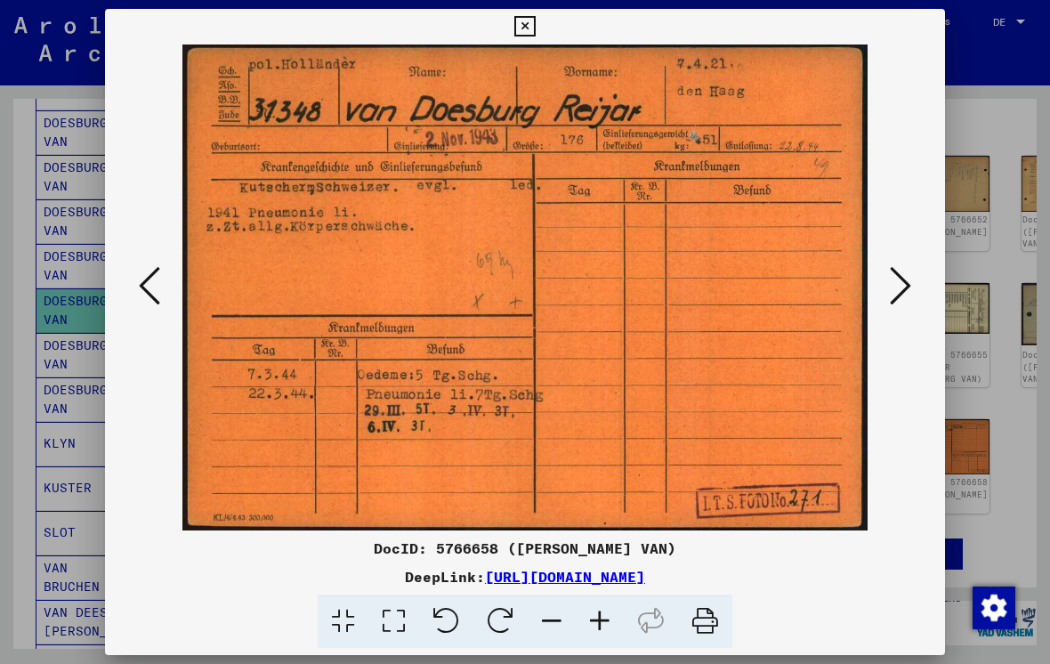
click at [903, 289] on icon at bounding box center [900, 285] width 21 height 43
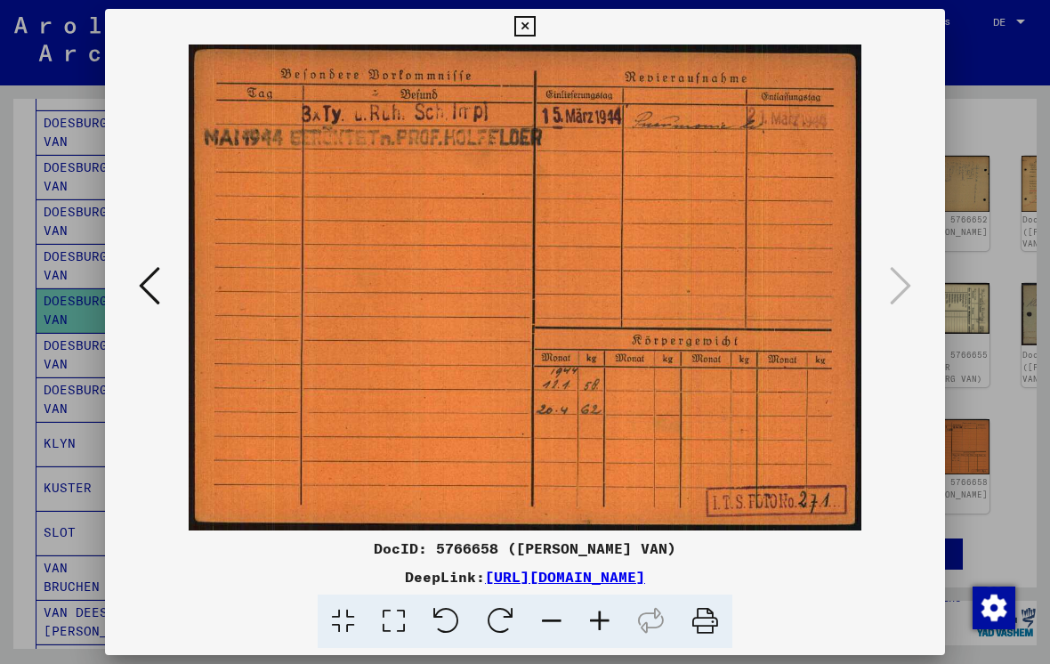
click at [535, 24] on icon at bounding box center [524, 26] width 20 height 21
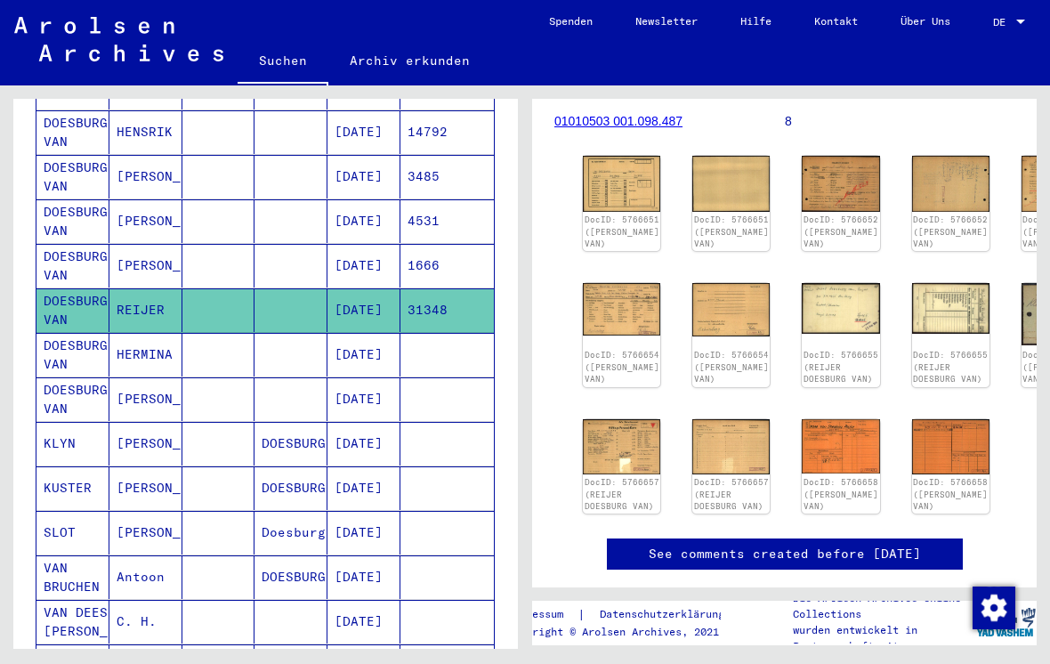
click at [68, 333] on mat-cell "DOESBURG VAN" at bounding box center [72, 355] width 73 height 44
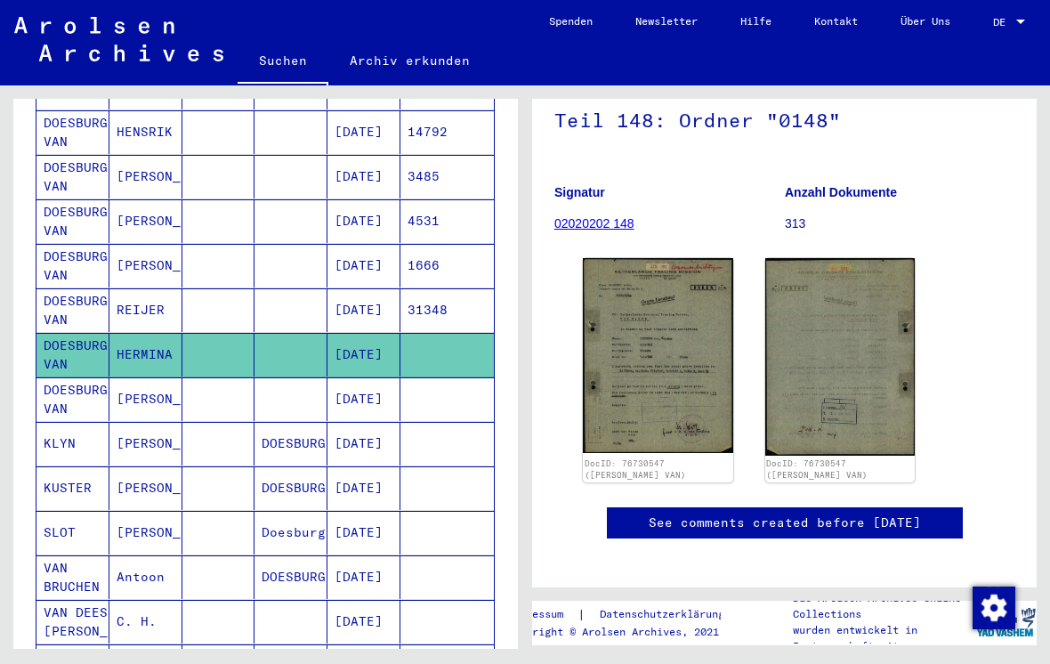
scroll to position [189, 0]
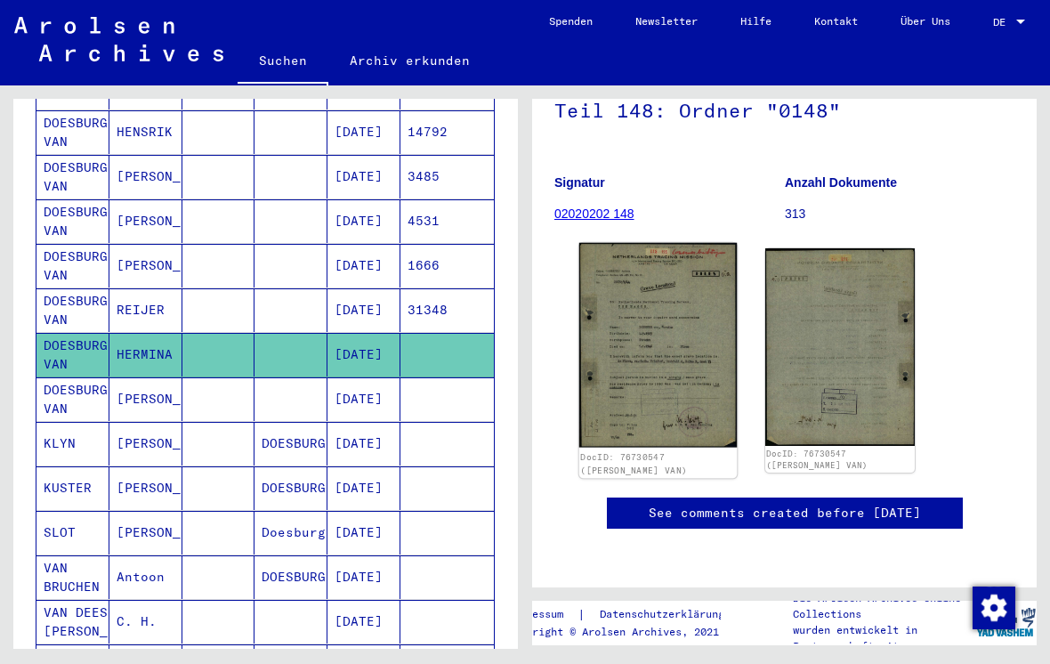
click at [678, 340] on img at bounding box center [657, 345] width 157 height 205
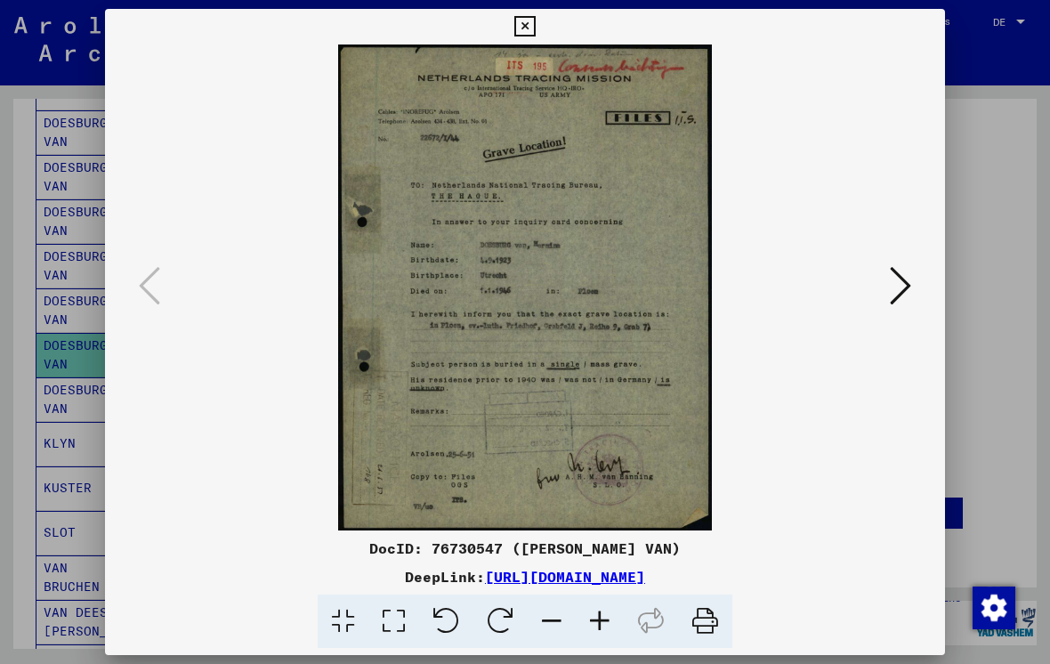
click at [899, 284] on icon at bounding box center [900, 285] width 21 height 43
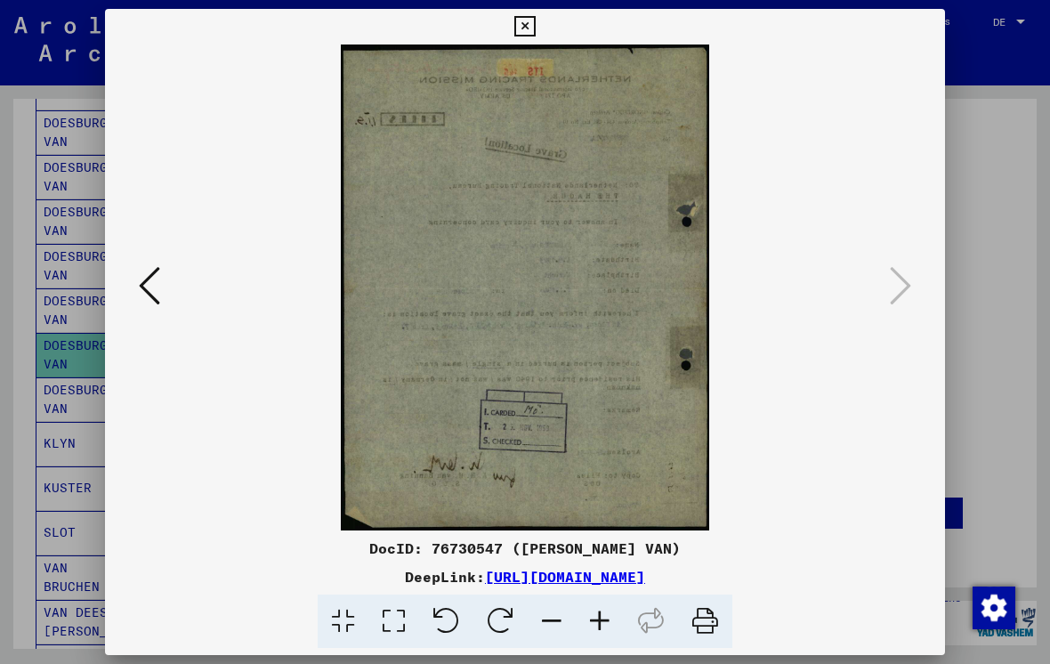
click at [535, 31] on icon at bounding box center [524, 26] width 20 height 21
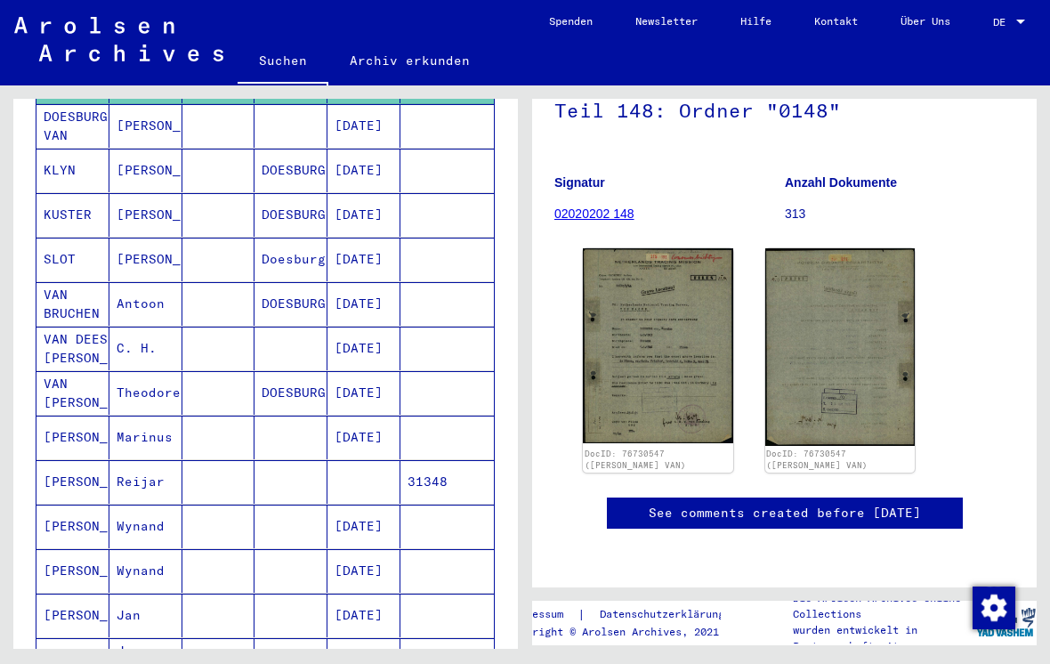
scroll to position [599, 0]
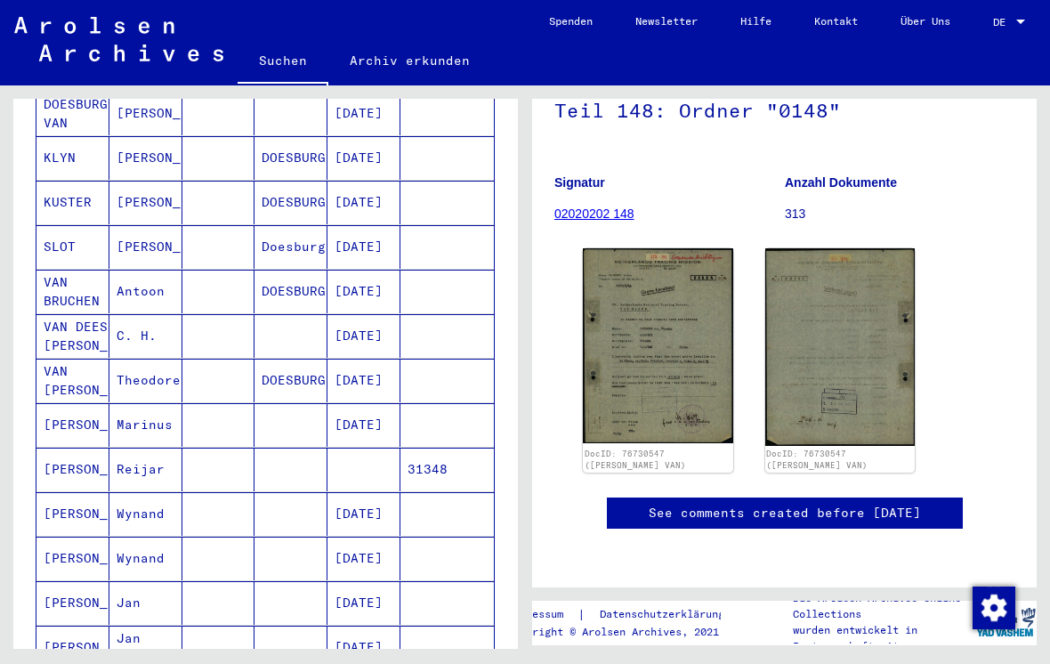
click at [75, 321] on mat-cell "VAN DEESBURG [PERSON_NAME]" at bounding box center [72, 336] width 73 height 44
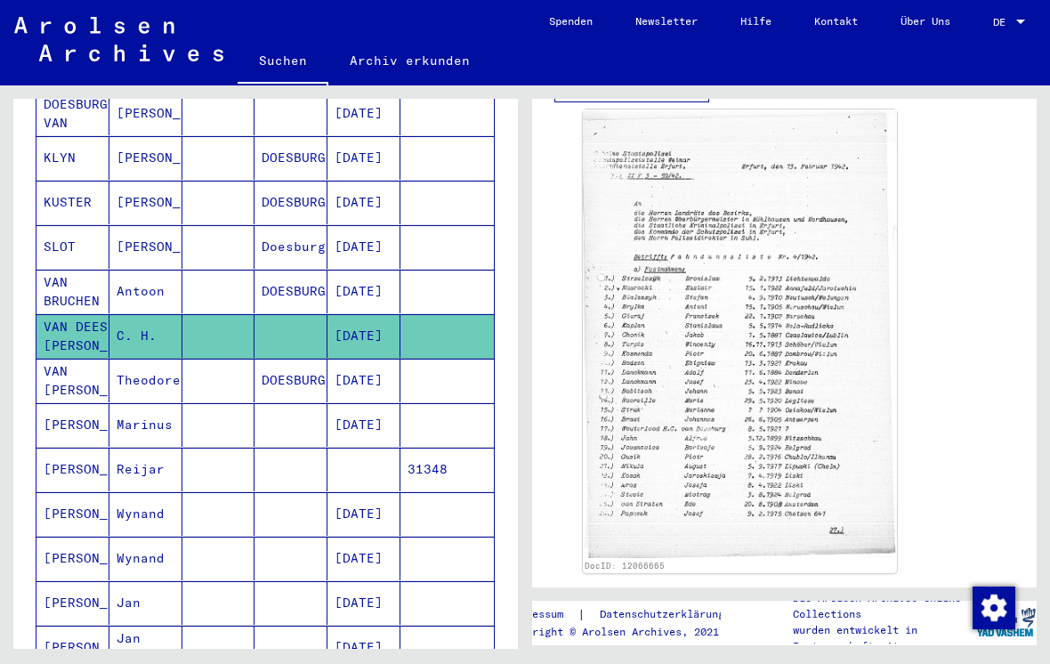
scroll to position [573, 0]
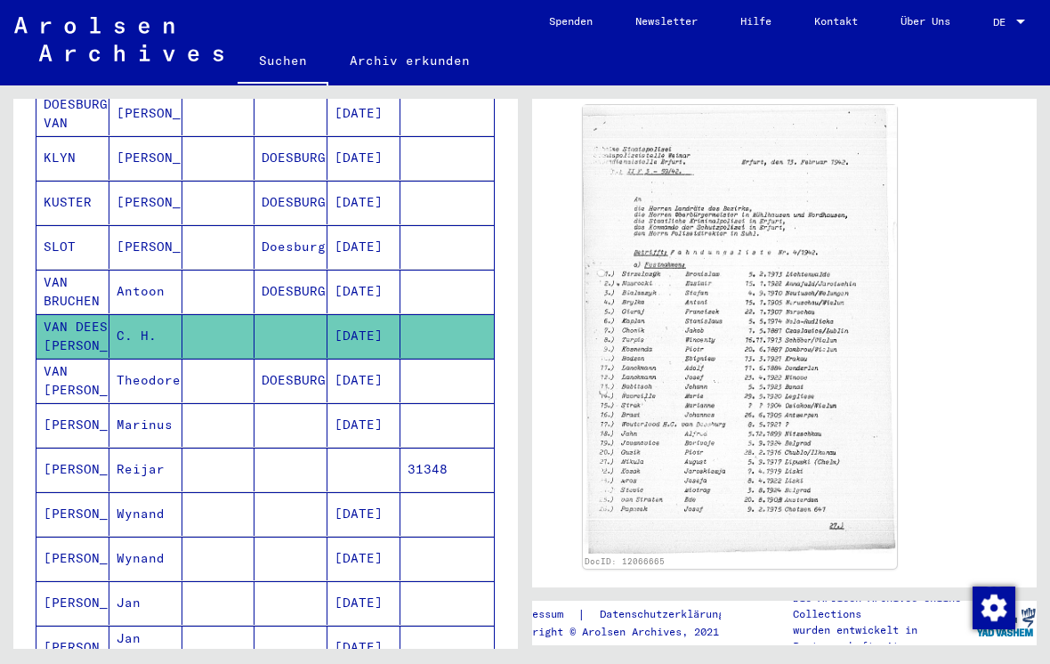
click at [810, 365] on img at bounding box center [740, 329] width 314 height 448
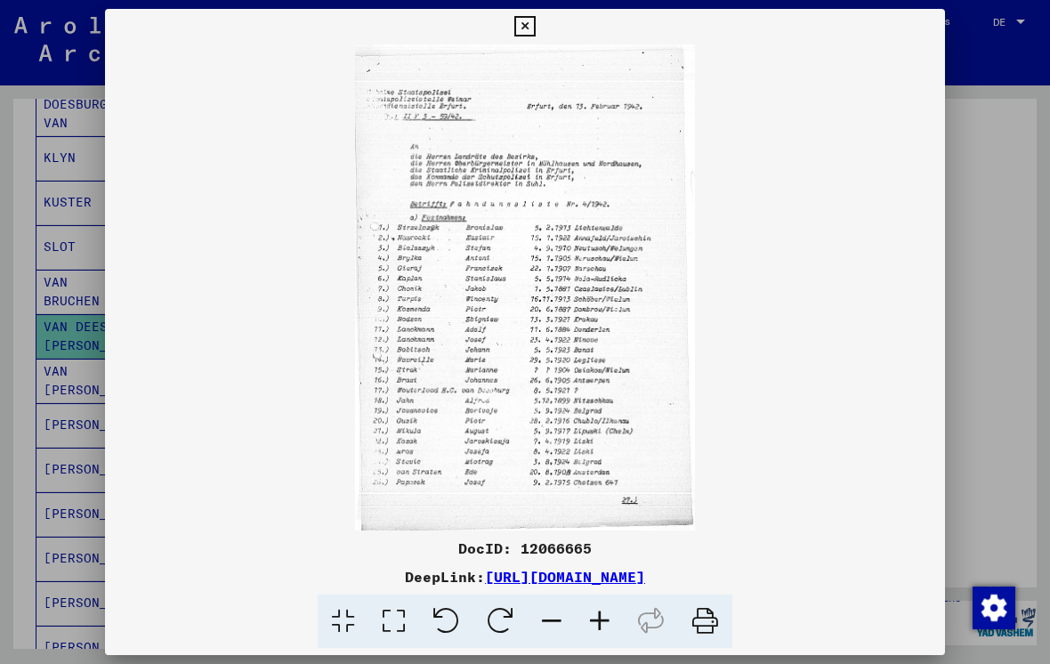
click at [535, 30] on icon at bounding box center [524, 26] width 20 height 21
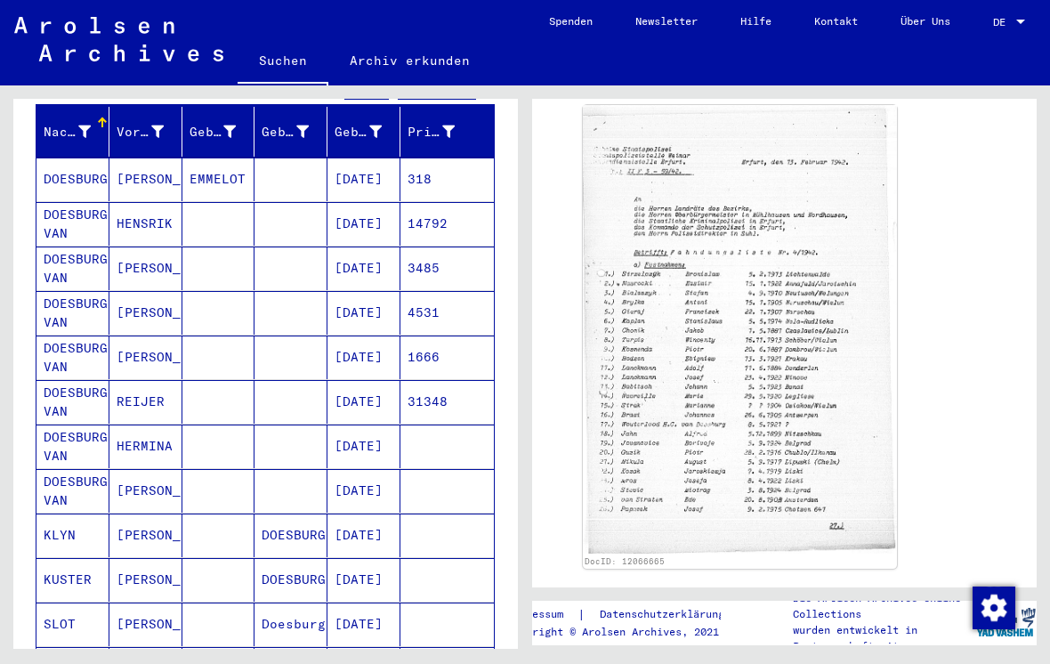
scroll to position [222, 0]
click at [433, 339] on mat-cell "1666" at bounding box center [446, 357] width 93 height 44
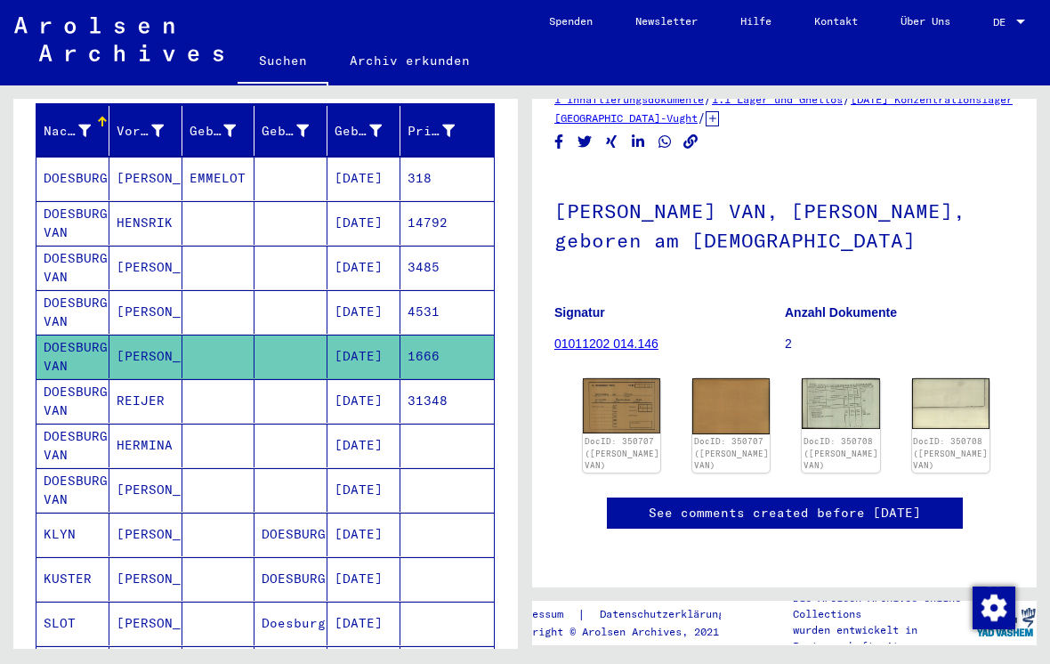
scroll to position [52, 0]
click at [593, 336] on link "01011202 014.146" at bounding box center [606, 343] width 104 height 14
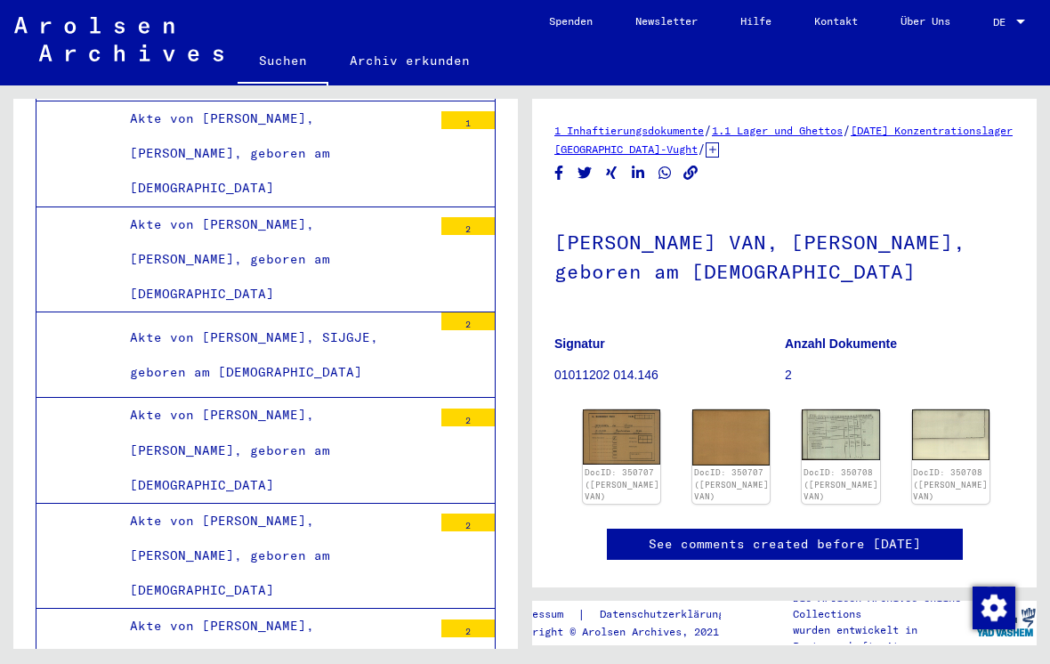
scroll to position [3465, 0]
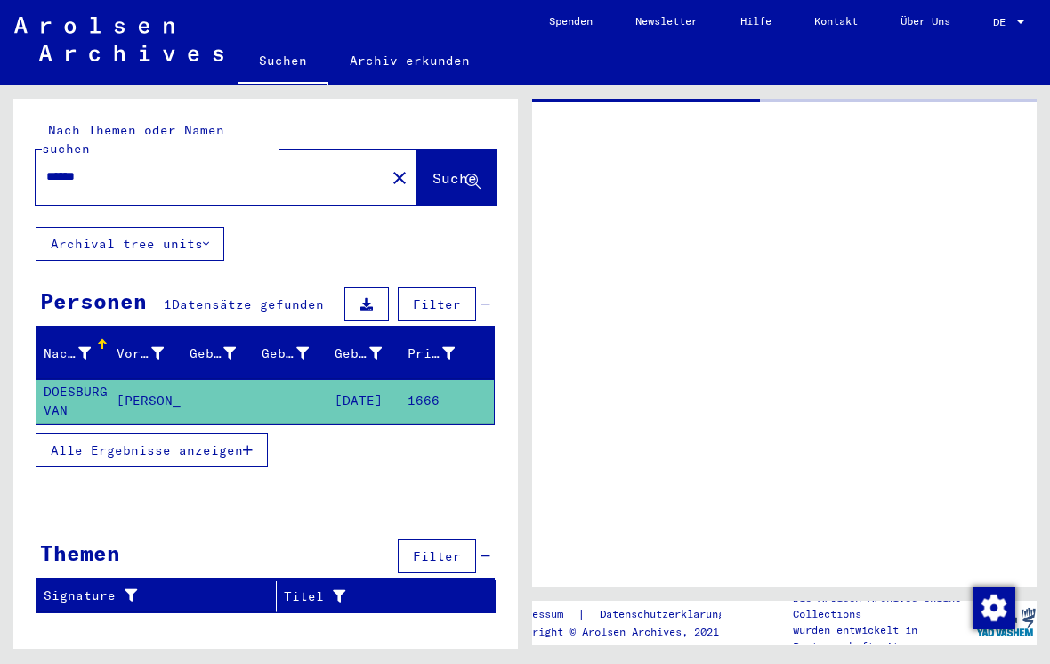
type input "**********"
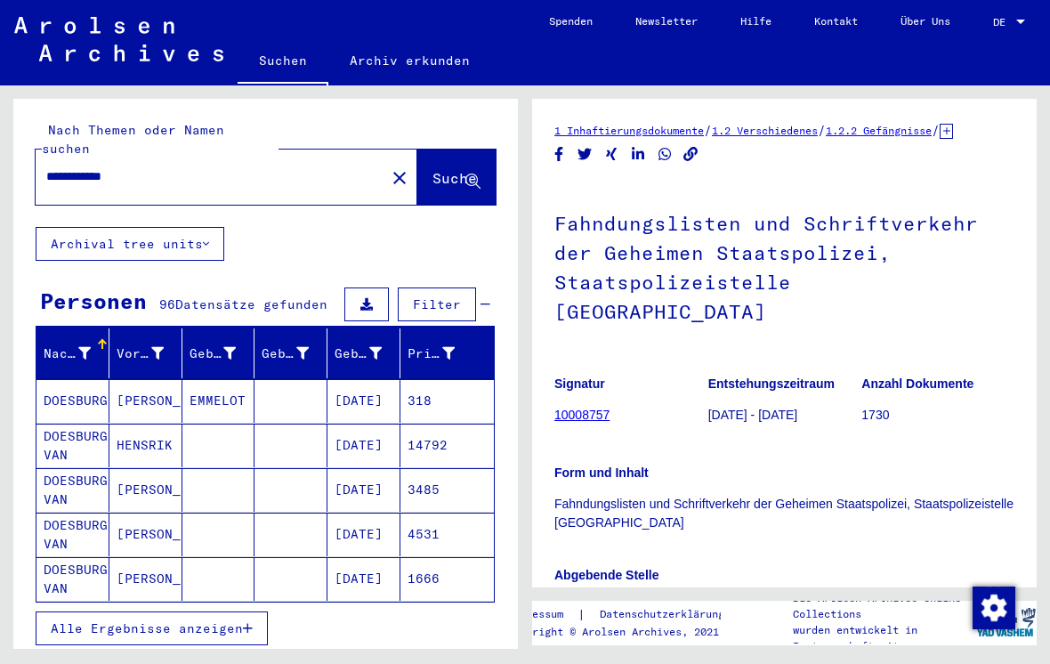
click at [389, 167] on mat-icon "close" at bounding box center [399, 177] width 21 height 21
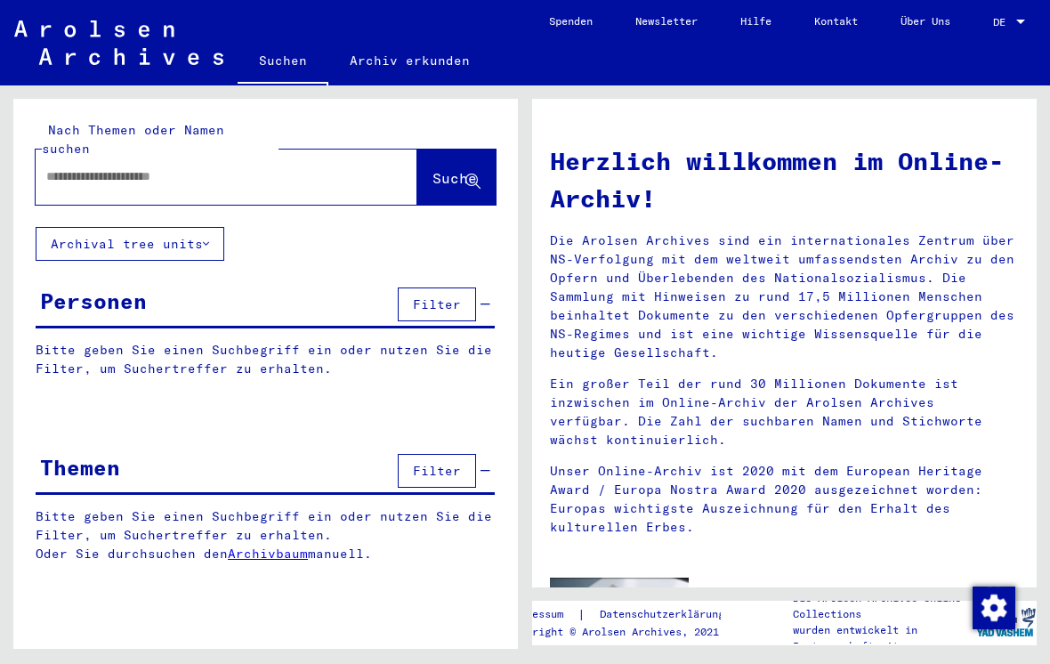
click at [119, 167] on input "text" at bounding box center [205, 176] width 318 height 19
type input "**********"
click at [437, 169] on span "Suche" at bounding box center [454, 178] width 44 height 18
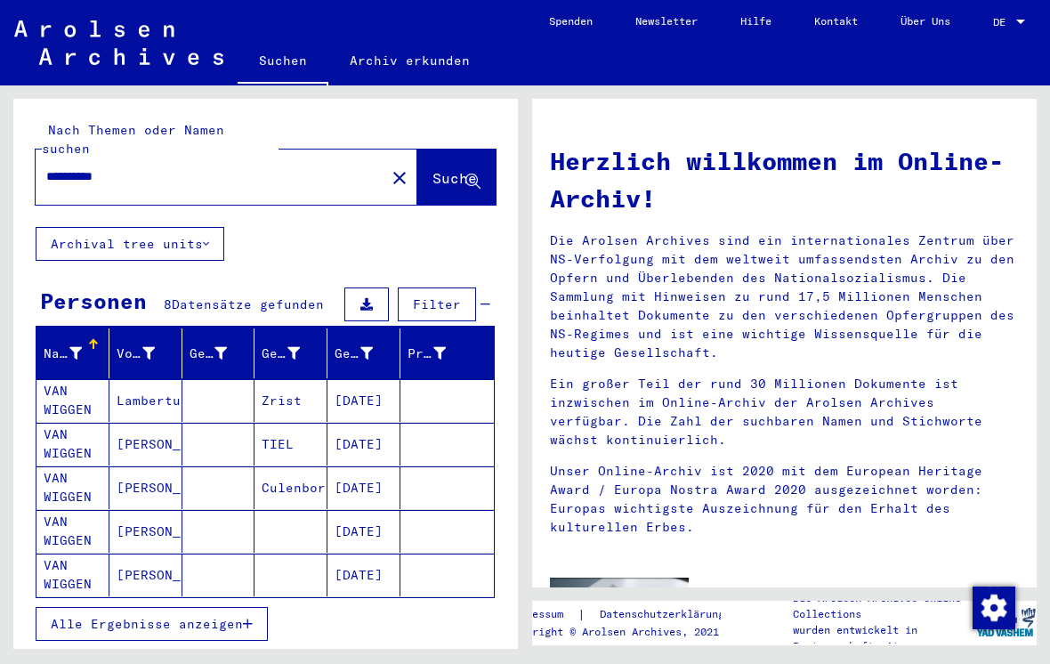
click at [386, 159] on button "close" at bounding box center [400, 177] width 36 height 36
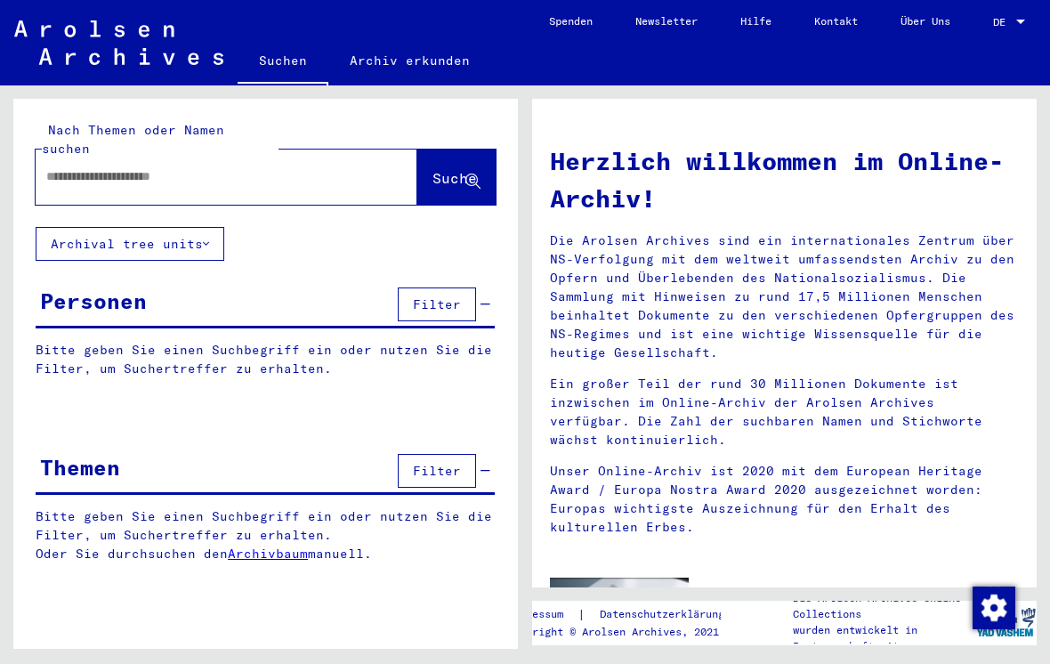
click at [136, 167] on input "text" at bounding box center [205, 176] width 318 height 19
click at [432, 169] on span "Suche" at bounding box center [454, 178] width 44 height 18
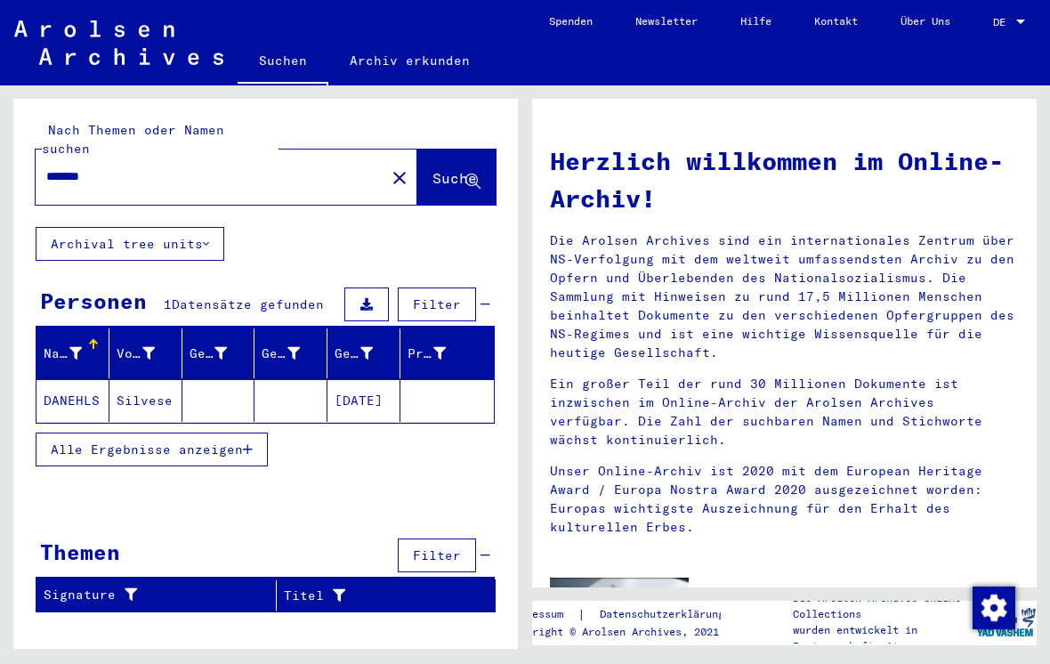
click at [117, 167] on input "*******" at bounding box center [205, 176] width 318 height 19
click at [432, 169] on span "Suche" at bounding box center [454, 178] width 44 height 18
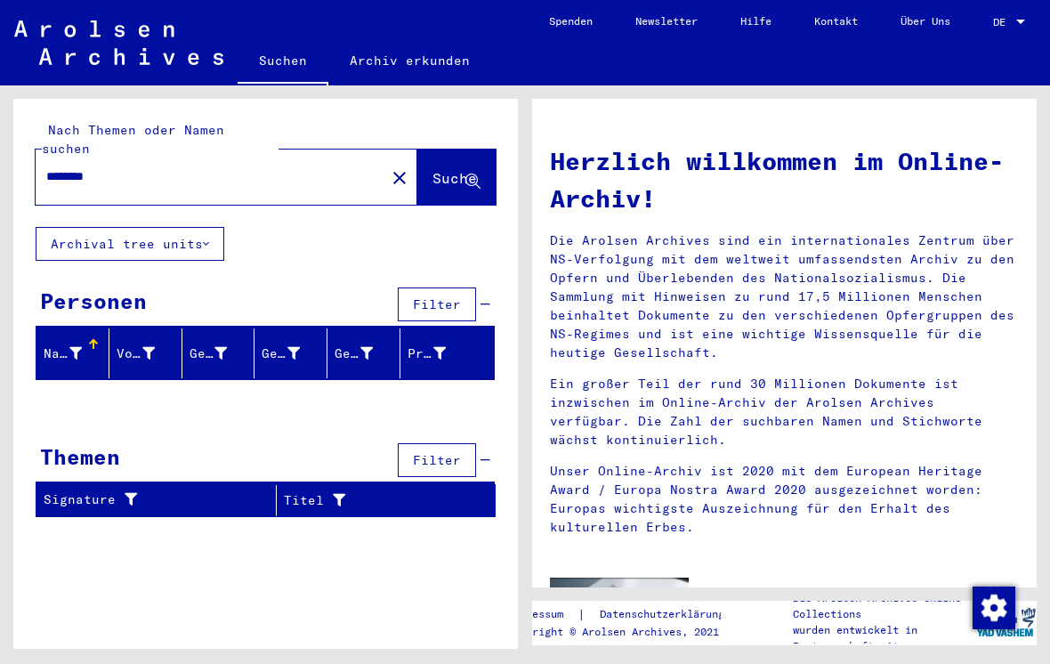
click at [141, 167] on input "********" at bounding box center [205, 176] width 318 height 19
click at [432, 169] on span "Suche" at bounding box center [454, 178] width 44 height 18
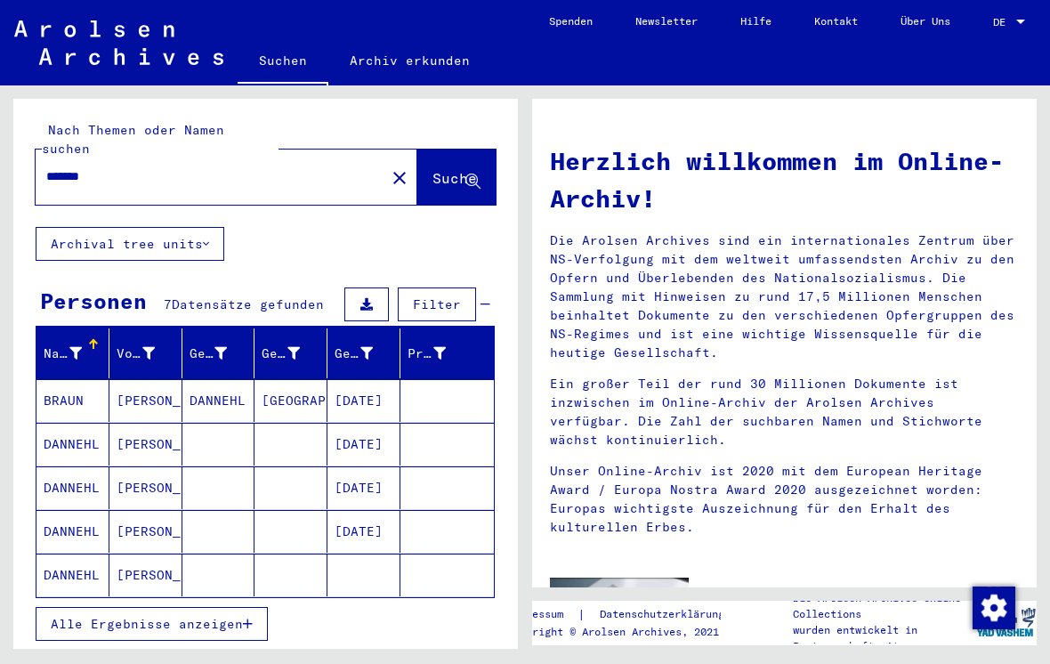
click at [69, 424] on mat-cell "DANNEHL" at bounding box center [72, 444] width 73 height 43
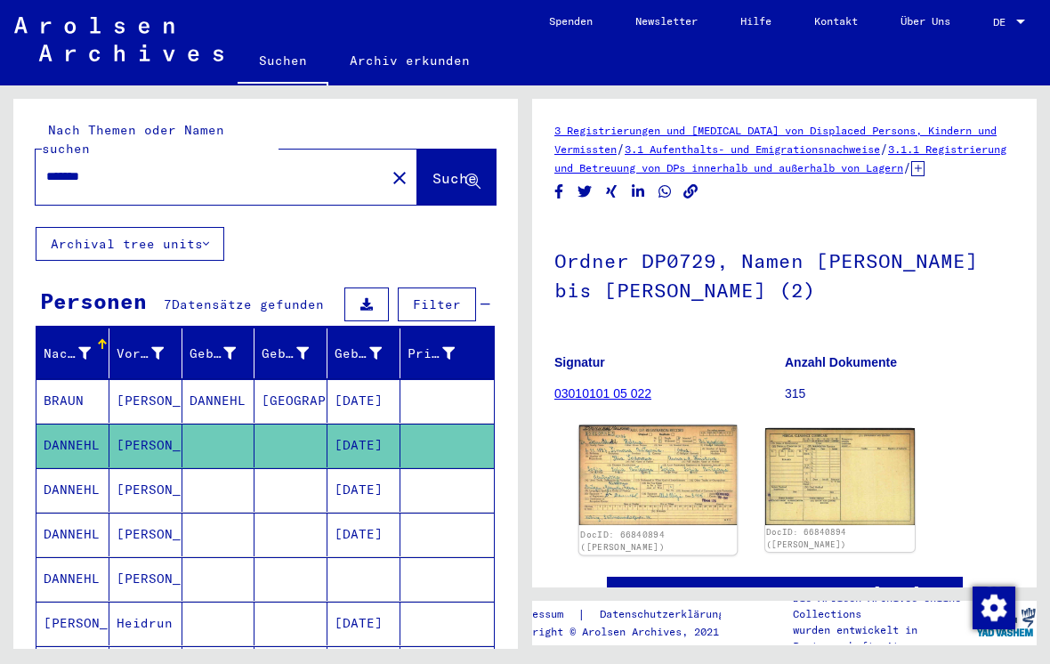
click at [670, 489] on img at bounding box center [657, 475] width 157 height 101
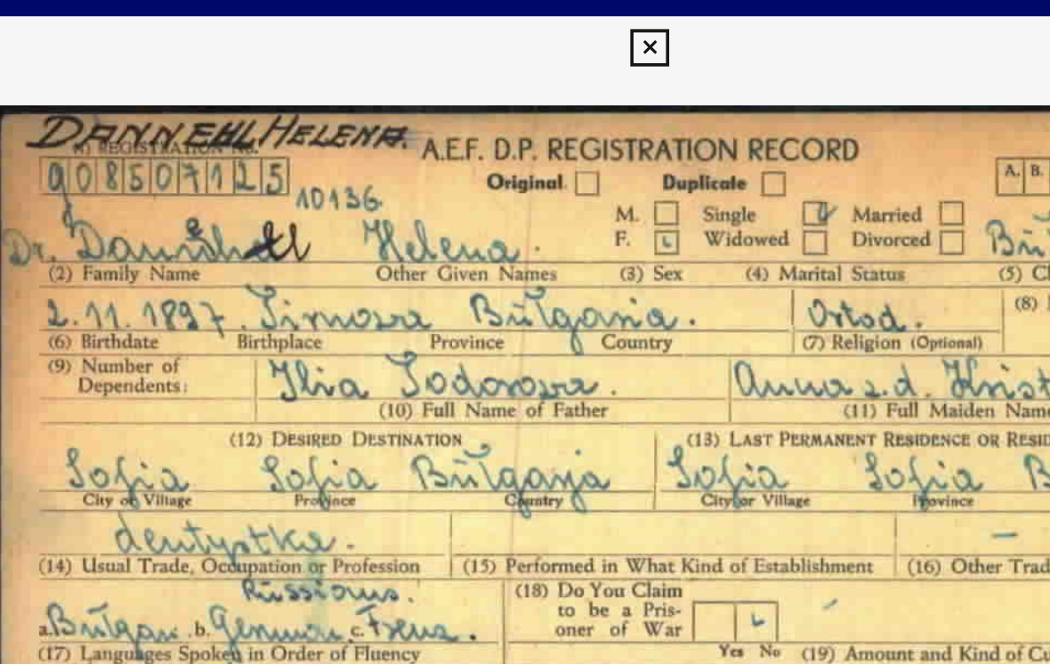
click at [492, 165] on img at bounding box center [524, 287] width 719 height 486
click at [520, 38] on div at bounding box center [524, 27] width 31 height 36
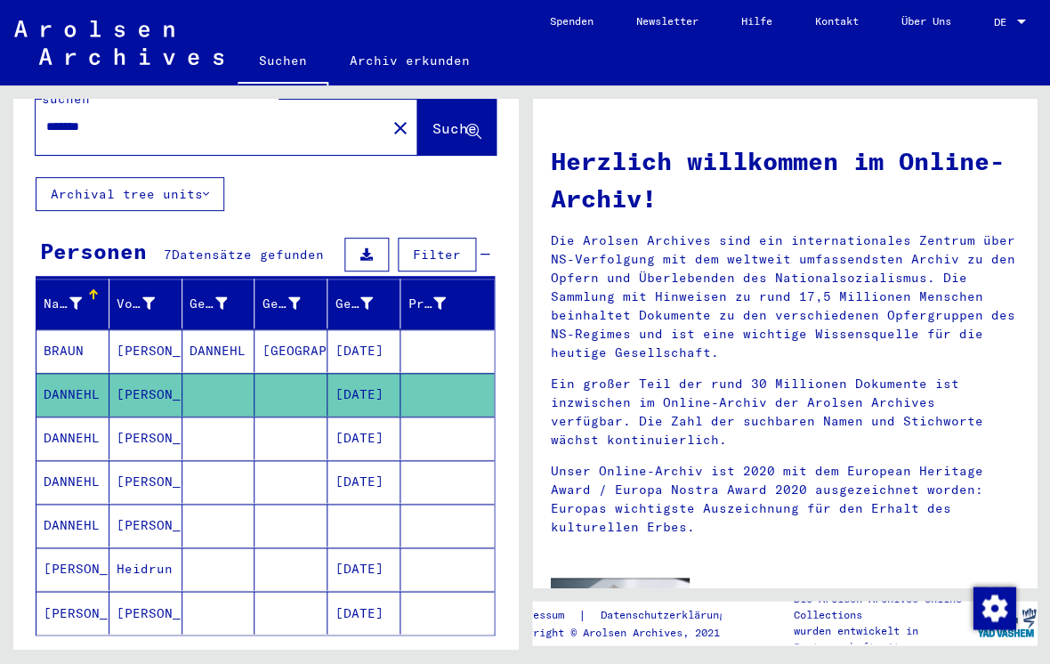
scroll to position [51, 0]
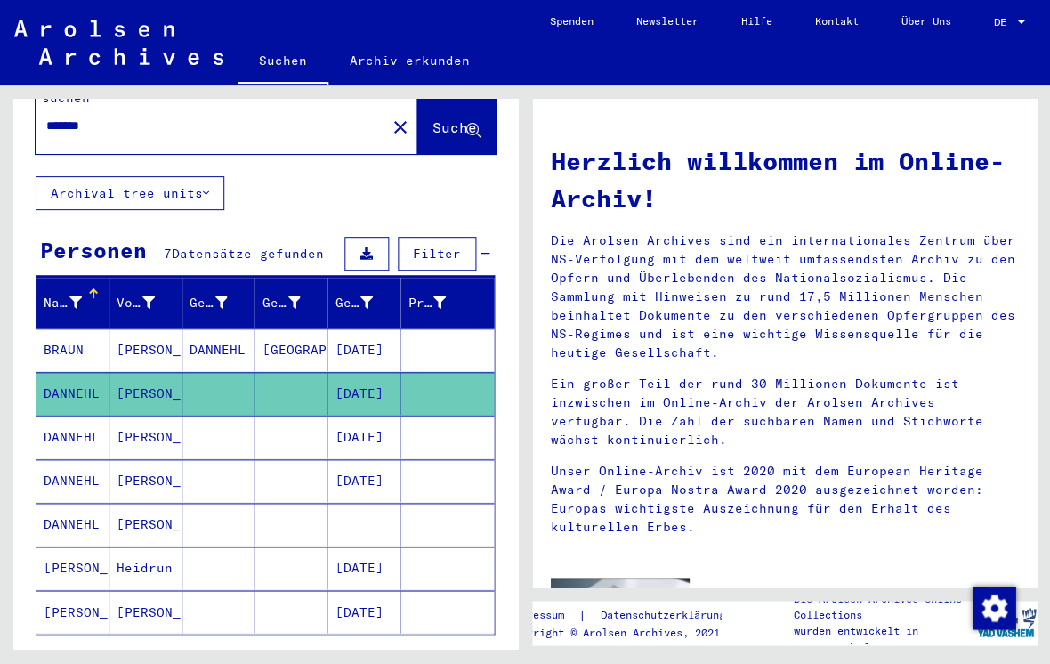
click at [101, 117] on input "*******" at bounding box center [205, 126] width 318 height 19
click at [432, 118] on span "Suche" at bounding box center [454, 127] width 44 height 18
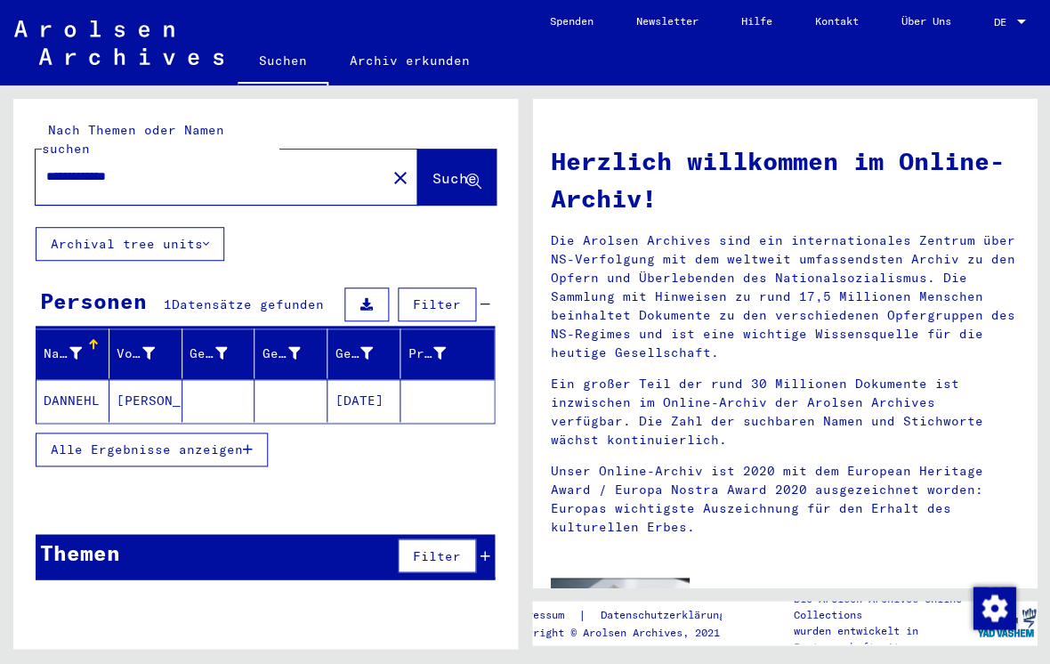
click at [78, 379] on mat-cell "DANNEHL" at bounding box center [72, 400] width 73 height 43
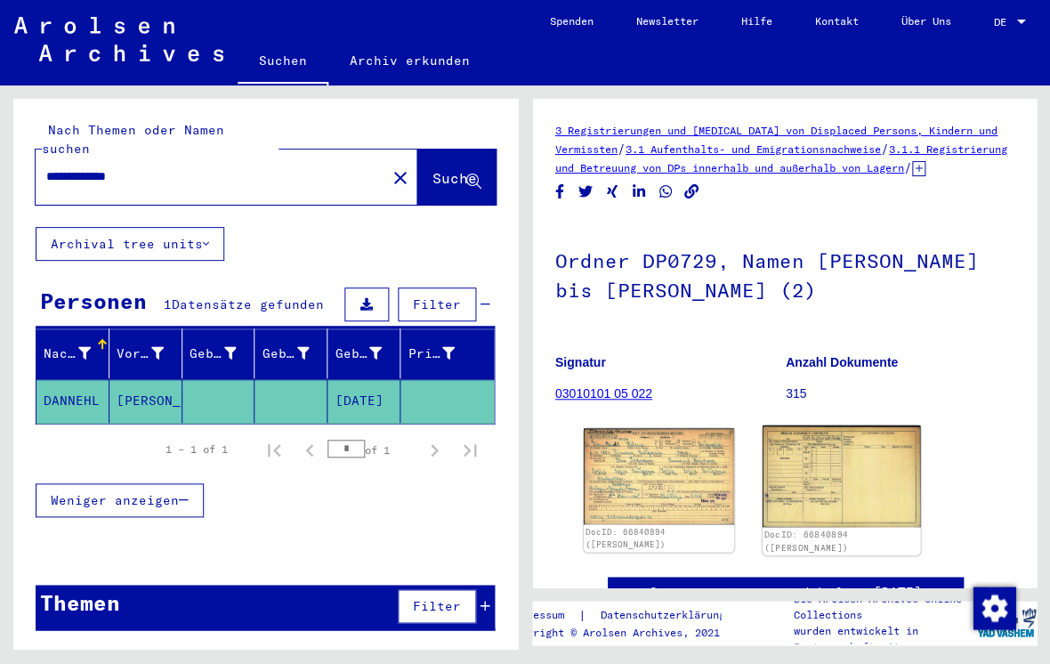
click at [857, 493] on img at bounding box center [839, 475] width 157 height 101
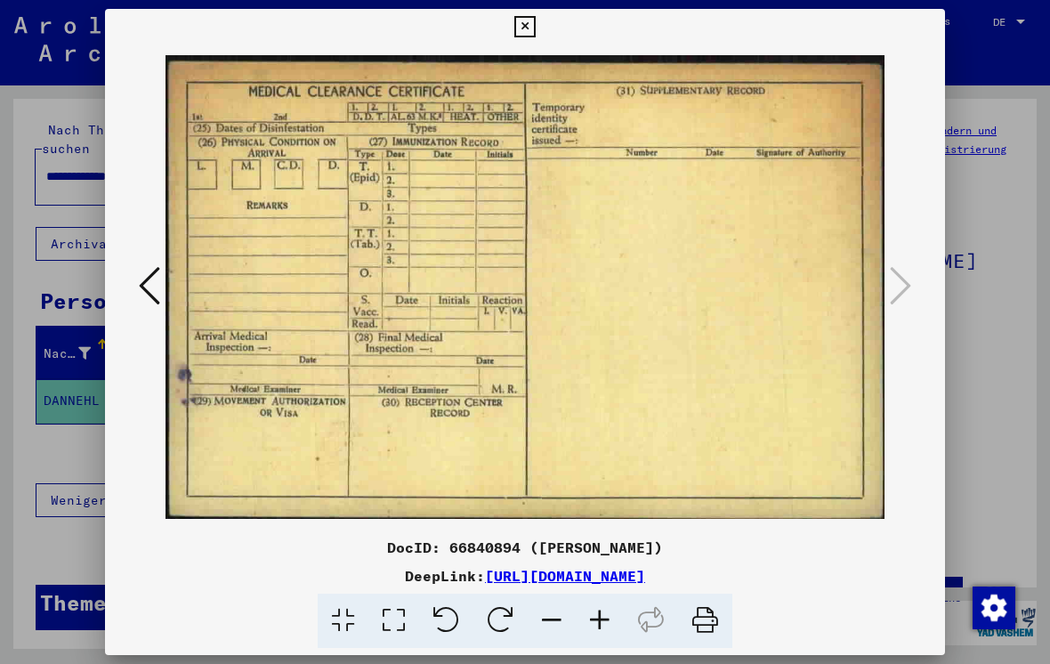
click at [141, 271] on icon at bounding box center [149, 285] width 21 height 43
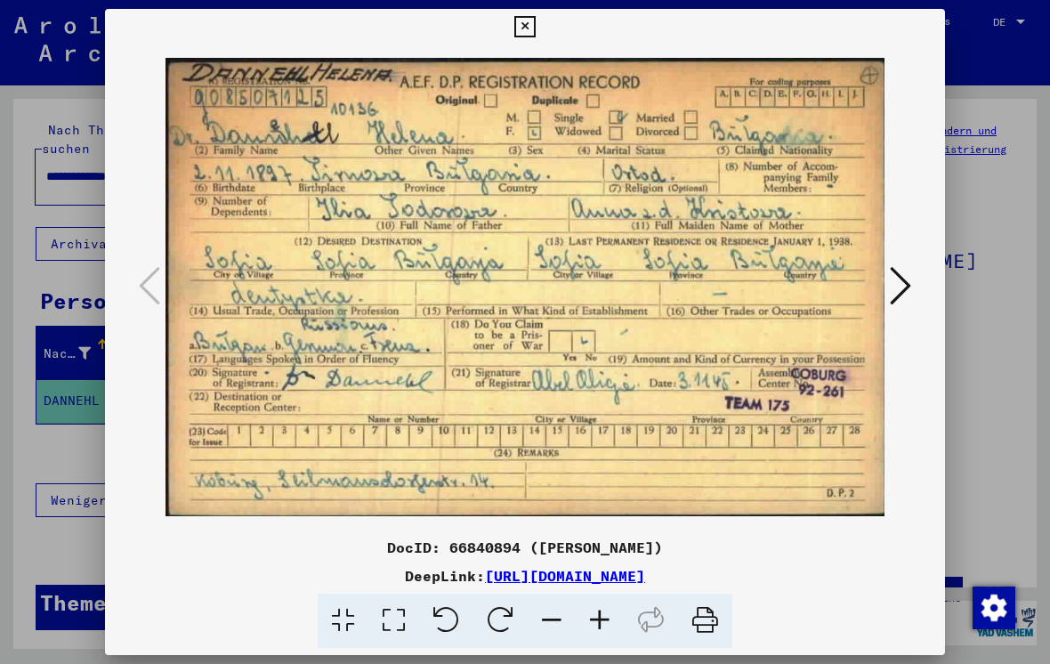
click at [902, 282] on icon at bounding box center [900, 285] width 21 height 43
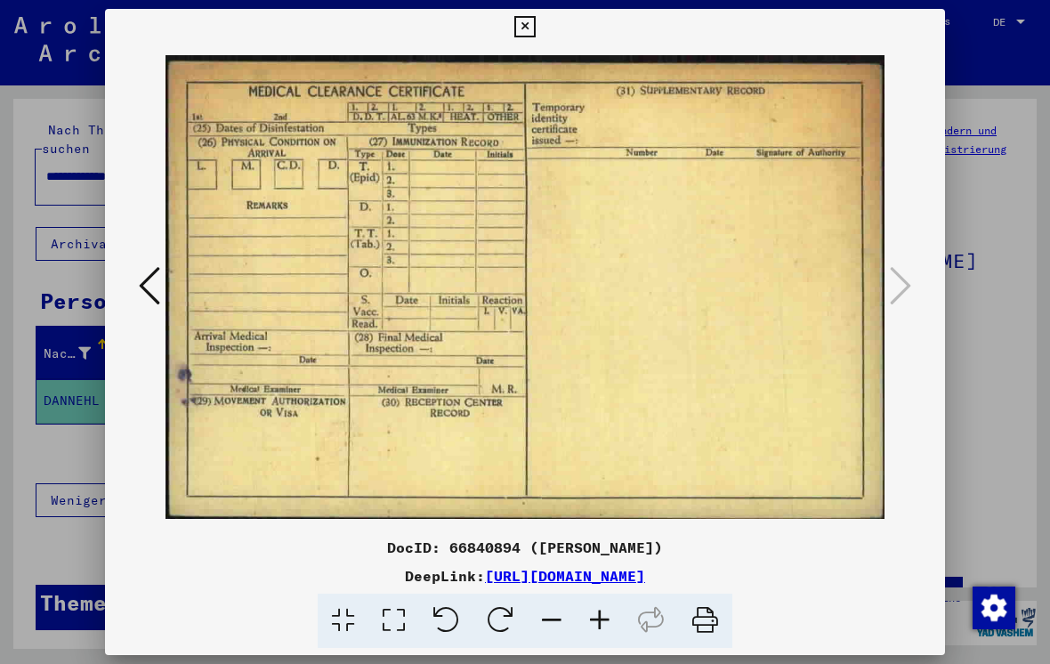
click at [535, 34] on icon at bounding box center [524, 26] width 20 height 21
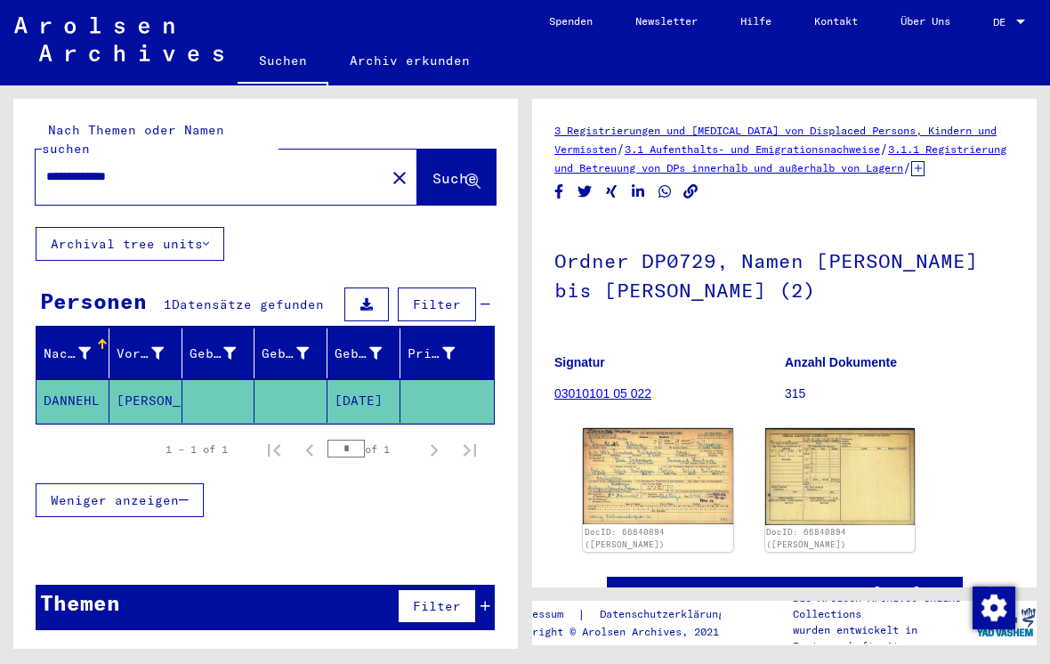
click at [165, 167] on input "**********" at bounding box center [210, 176] width 328 height 19
type input "*******"
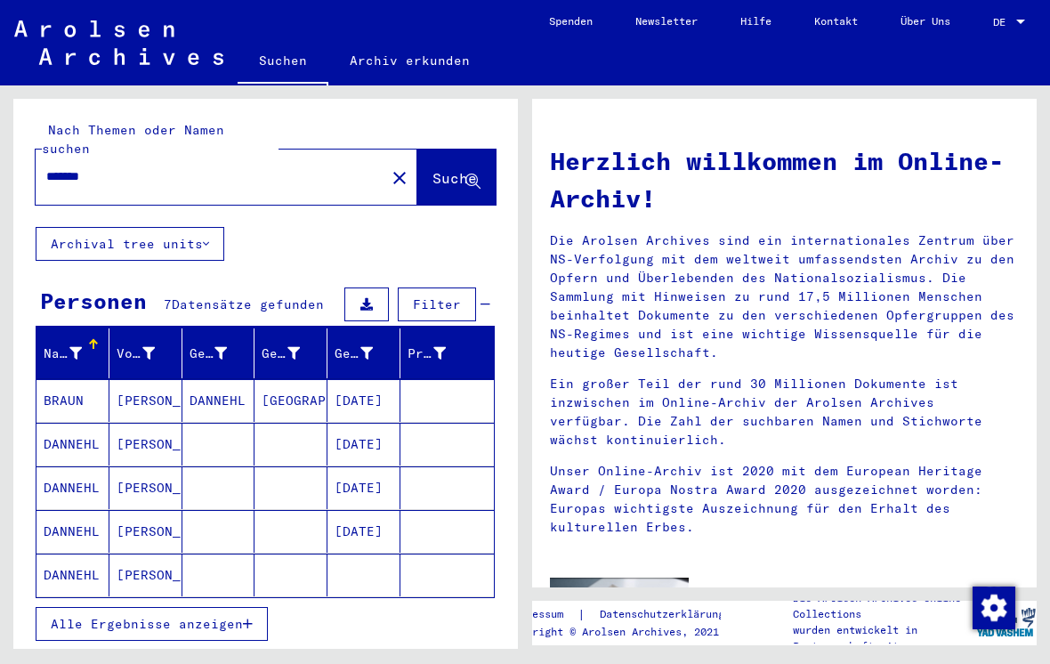
click at [432, 169] on span "Suche" at bounding box center [454, 178] width 44 height 18
click at [73, 553] on mat-cell "DANNEHL" at bounding box center [72, 574] width 73 height 43
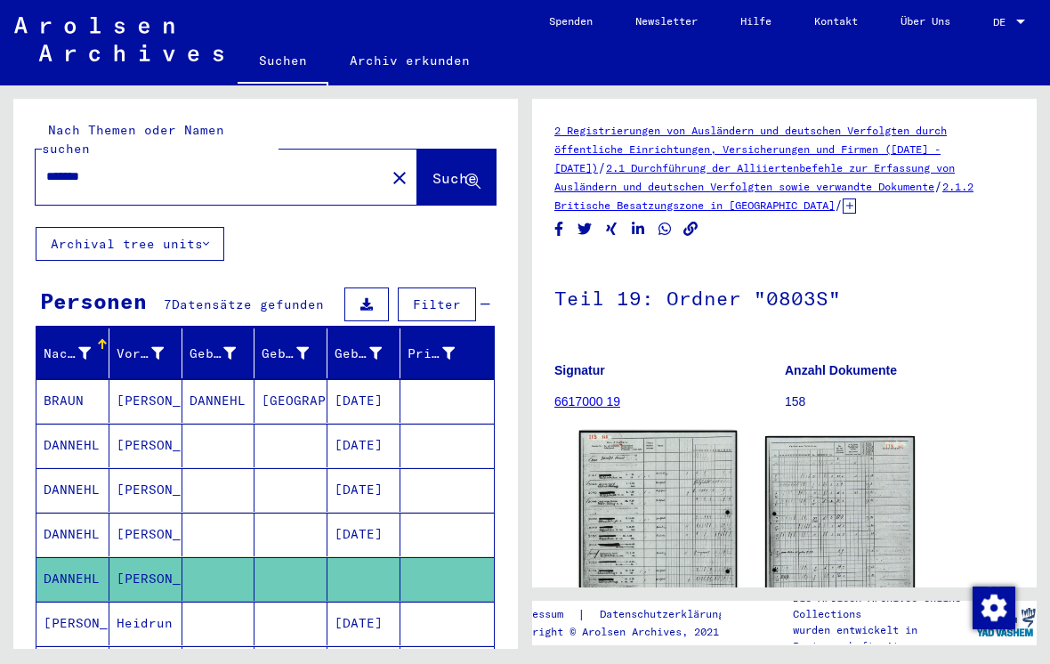
click at [665, 516] on img at bounding box center [657, 542] width 157 height 222
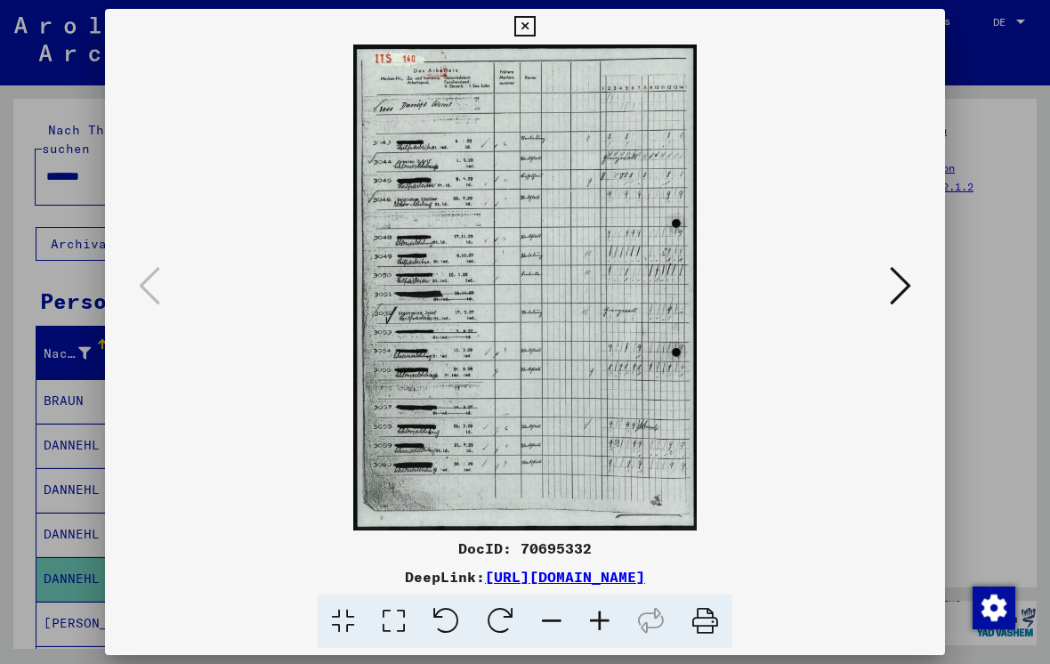
click at [535, 35] on icon at bounding box center [524, 26] width 20 height 21
